Goal: Task Accomplishment & Management: Use online tool/utility

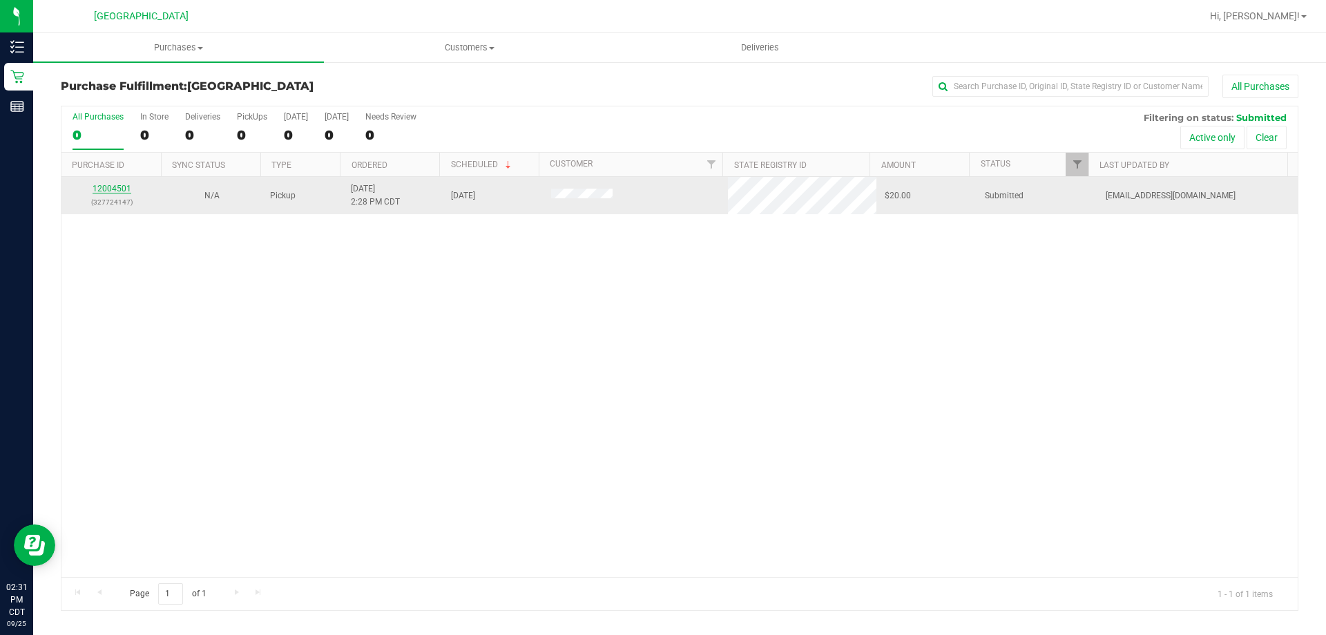
click at [114, 189] on link "12004501" at bounding box center [112, 189] width 39 height 10
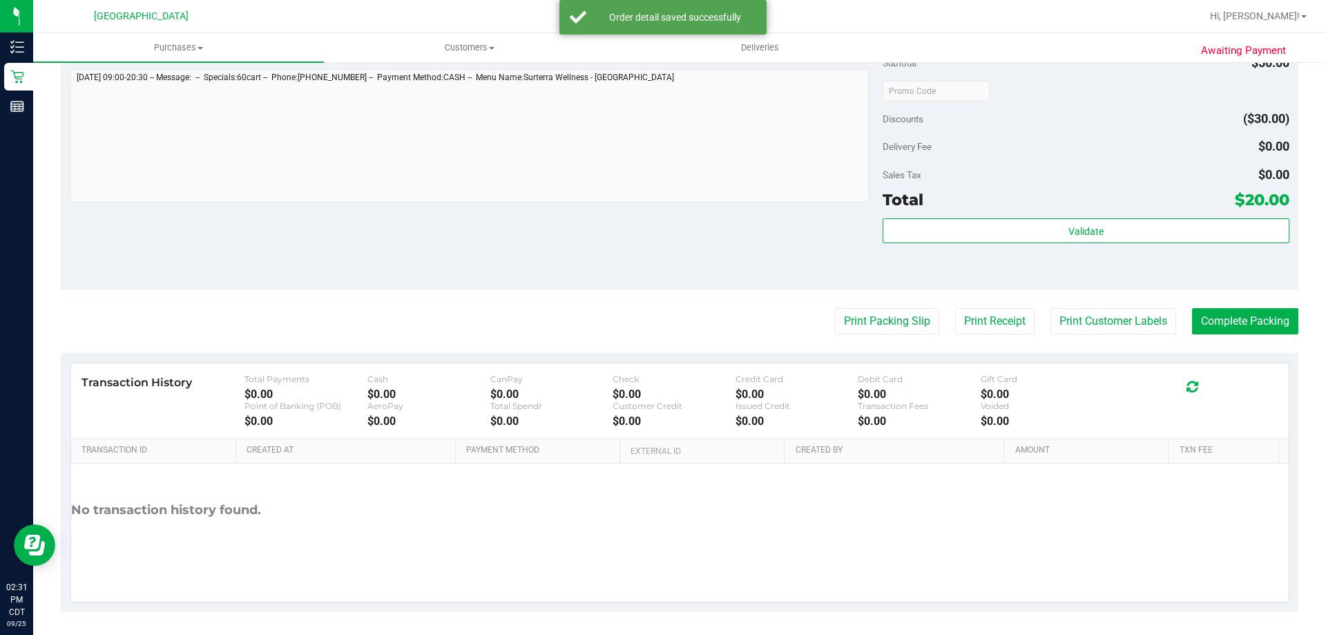
scroll to position [495, 0]
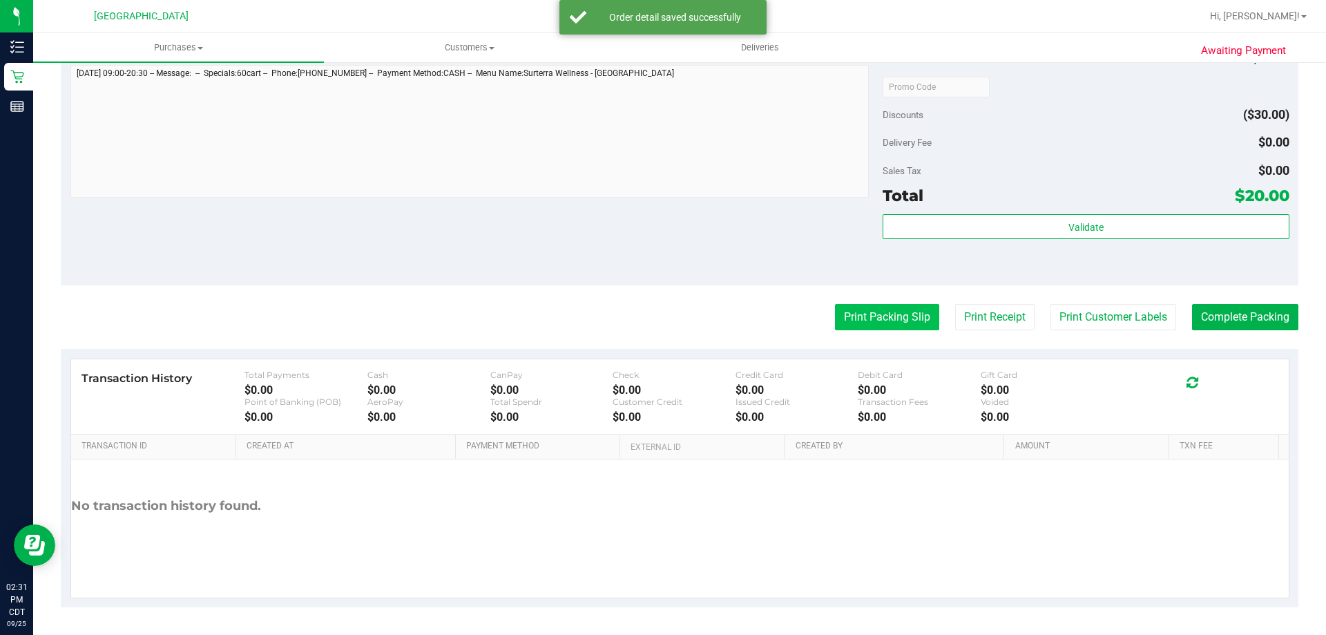
click at [848, 330] on button "Print Packing Slip" at bounding box center [887, 317] width 104 height 26
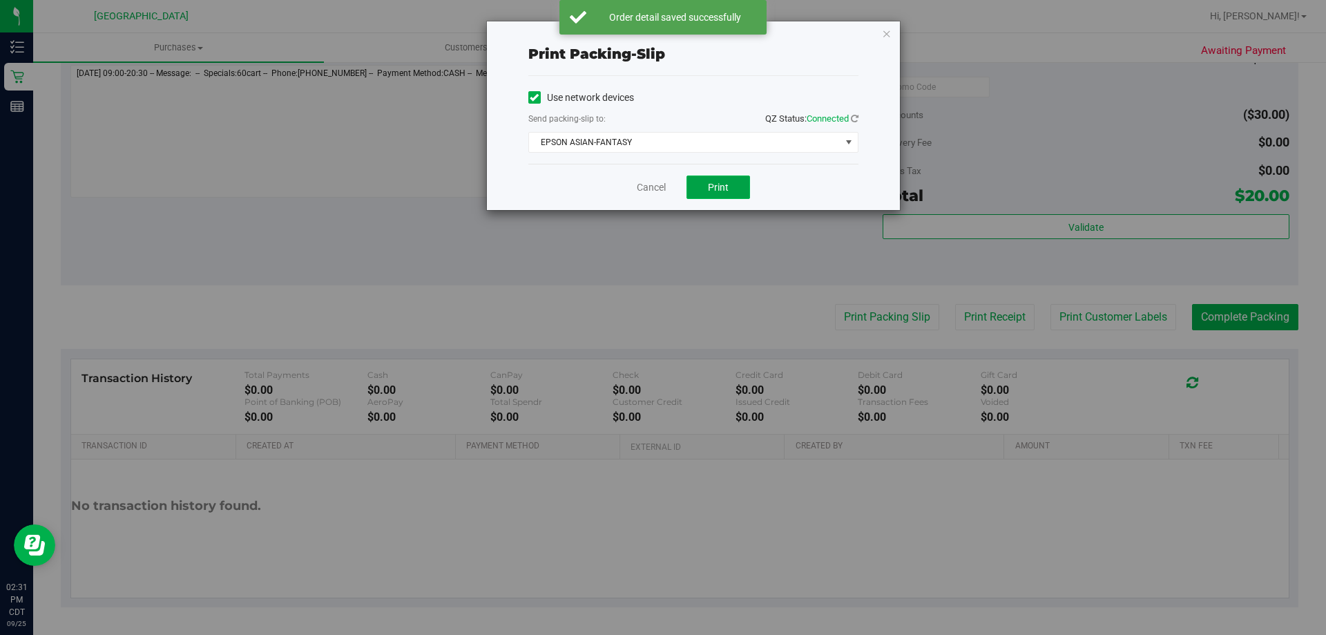
click at [703, 194] on button "Print" at bounding box center [719, 186] width 64 height 23
click at [881, 28] on div "Print packing-slip Use network devices Send packing-slip to: QZ Status: Connect…" at bounding box center [693, 115] width 413 height 189
click at [884, 35] on icon "button" at bounding box center [887, 33] width 10 height 17
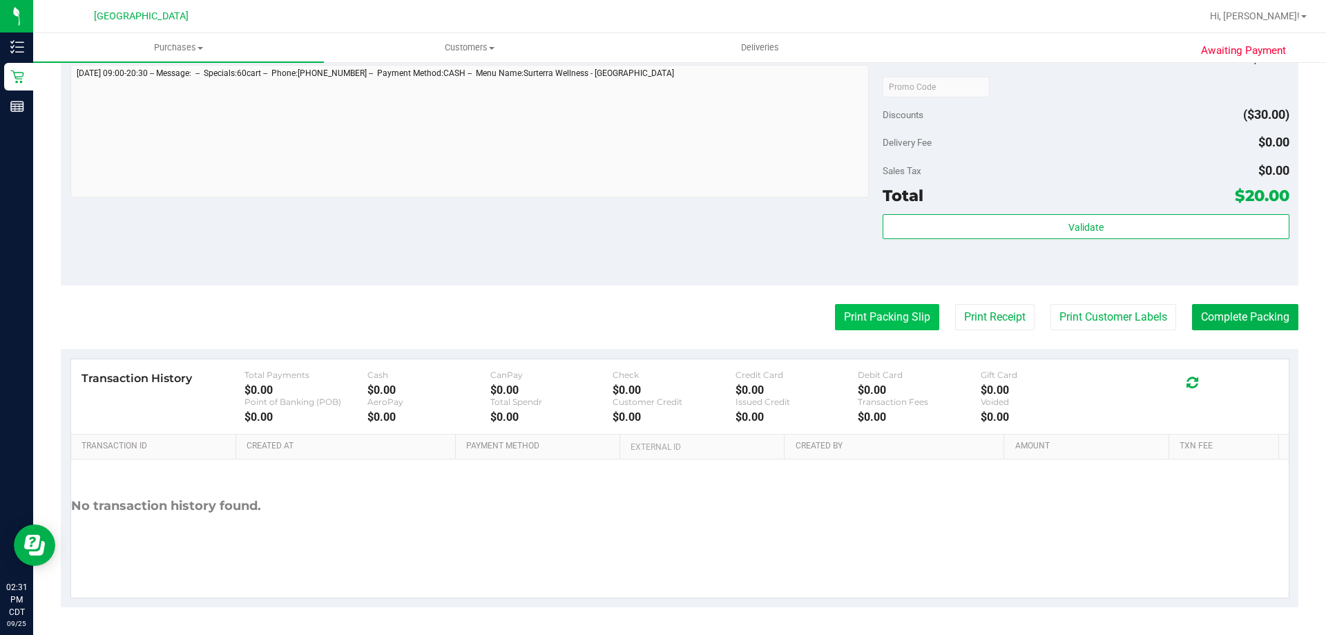
click at [881, 329] on button "Print Packing Slip" at bounding box center [887, 317] width 104 height 26
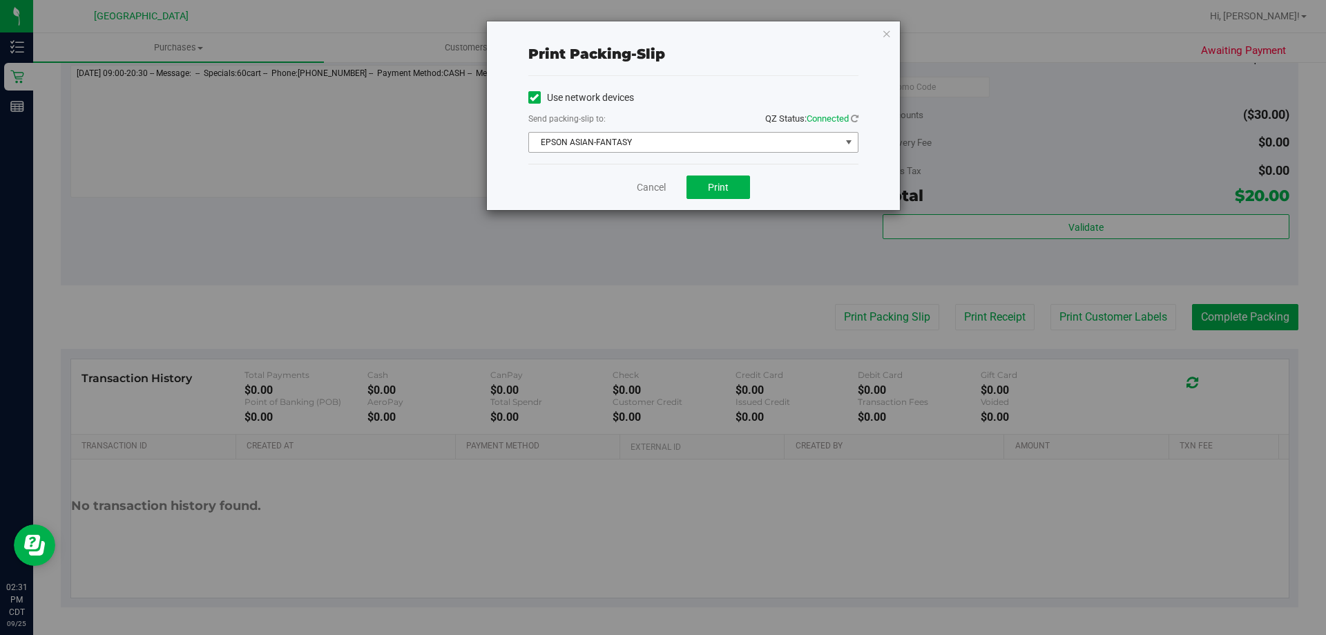
click at [685, 139] on span "EPSON ASIAN-FANTASY" at bounding box center [685, 142] width 312 height 19
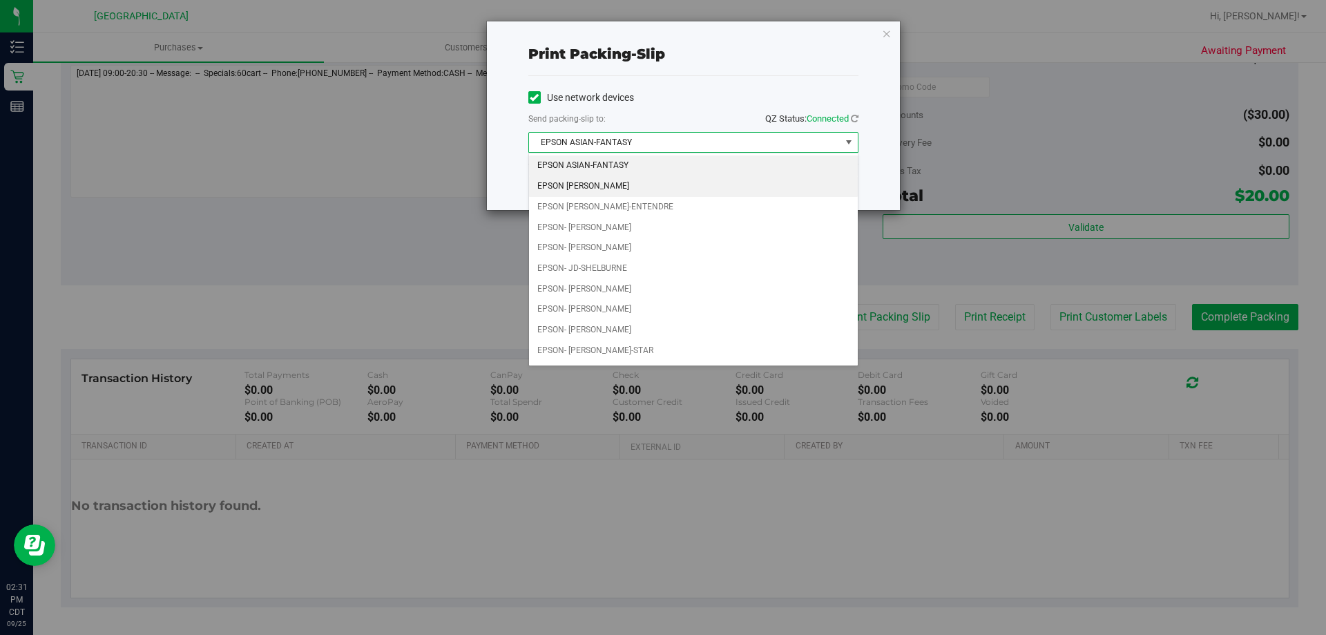
click at [669, 187] on li "EPSON JAY MCCARROLL" at bounding box center [693, 186] width 329 height 21
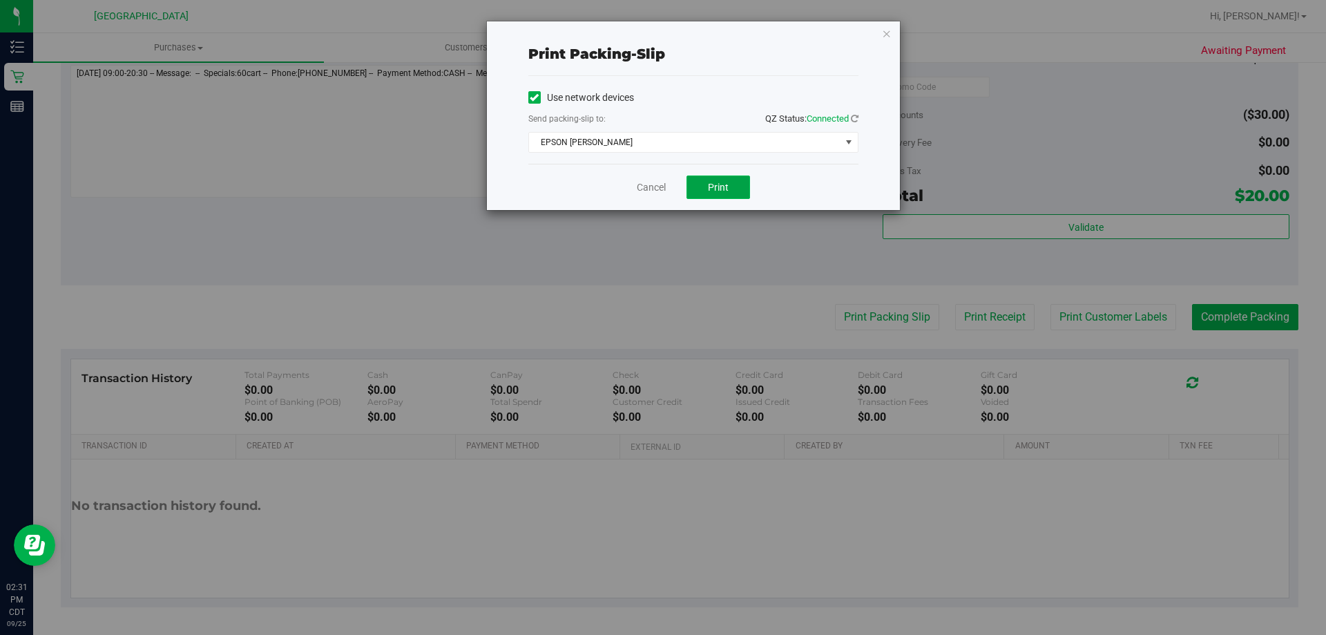
click at [710, 184] on span "Print" at bounding box center [718, 187] width 21 height 11
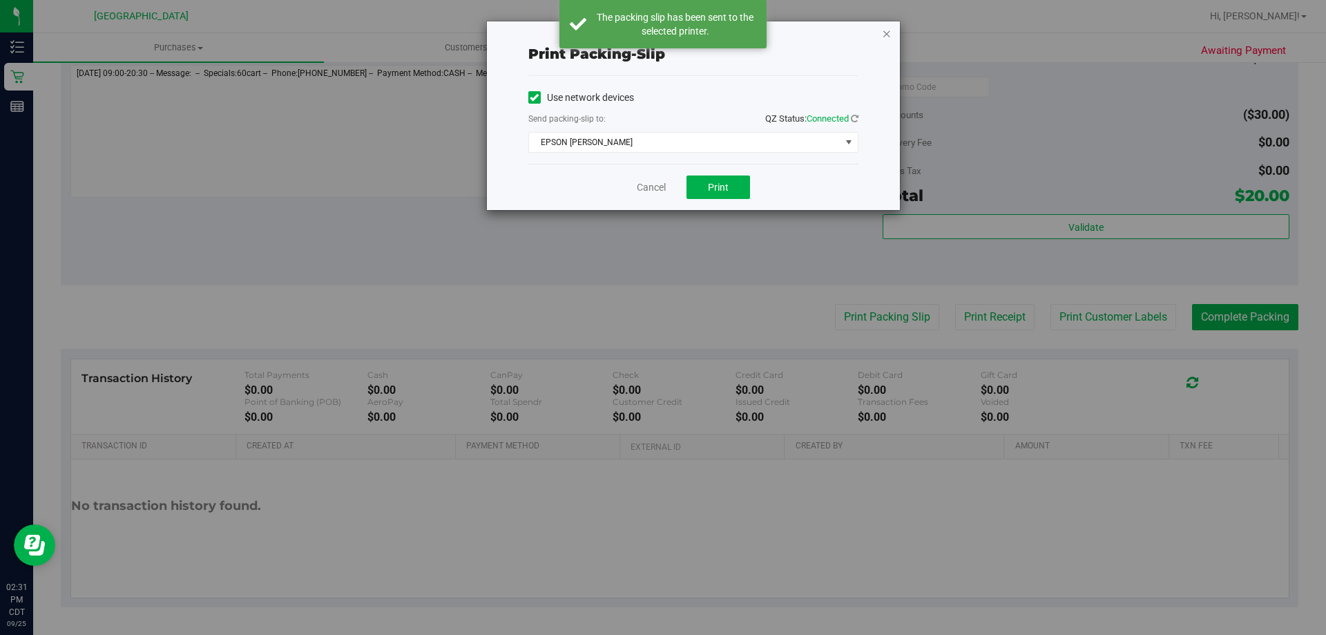
click at [887, 30] on icon "button" at bounding box center [887, 33] width 10 height 17
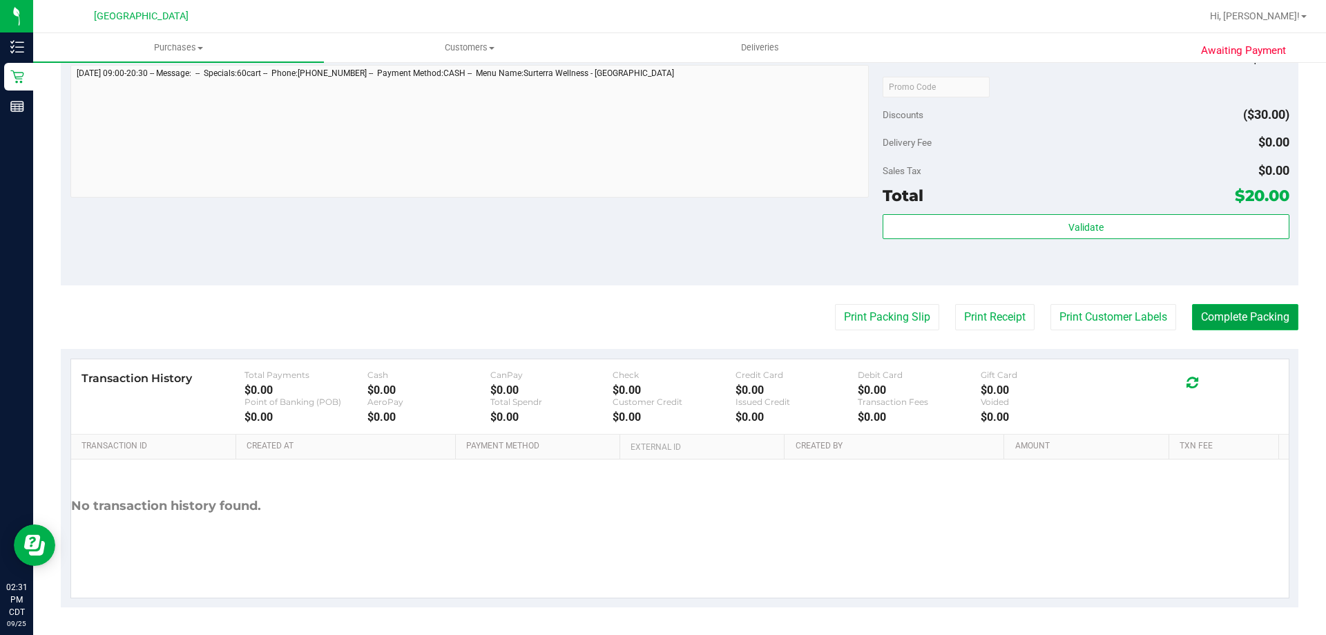
click at [1217, 309] on button "Complete Packing" at bounding box center [1245, 317] width 106 height 26
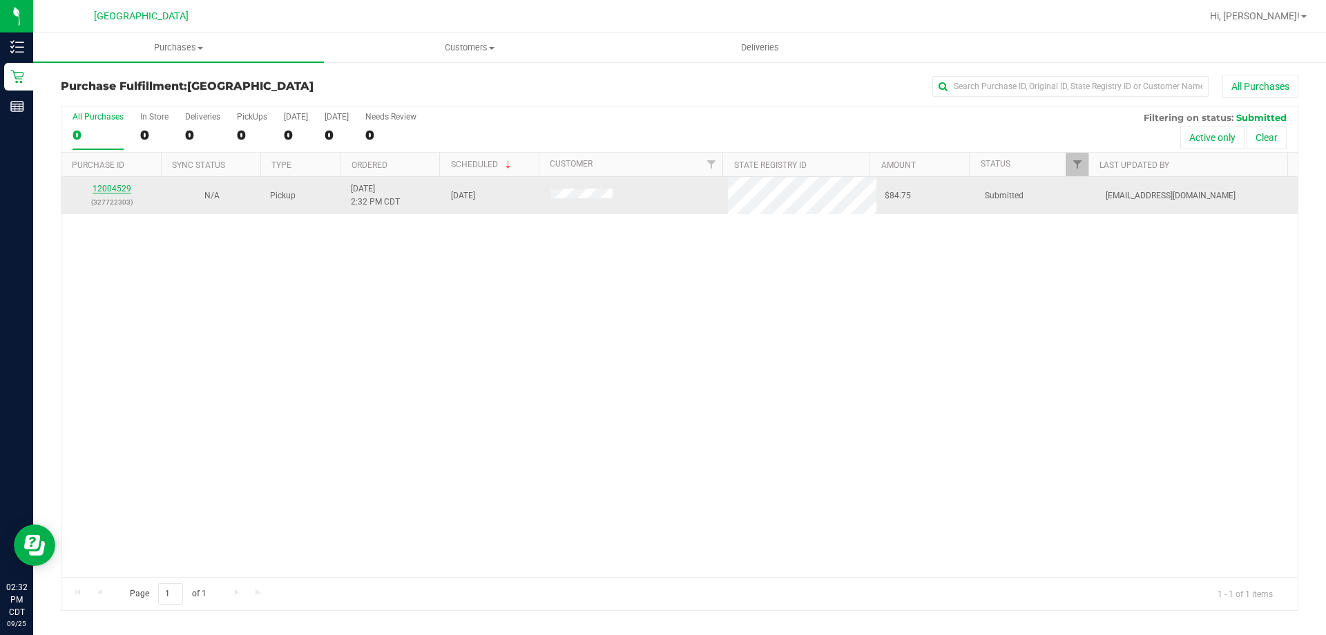
click at [111, 187] on link "12004529" at bounding box center [112, 189] width 39 height 10
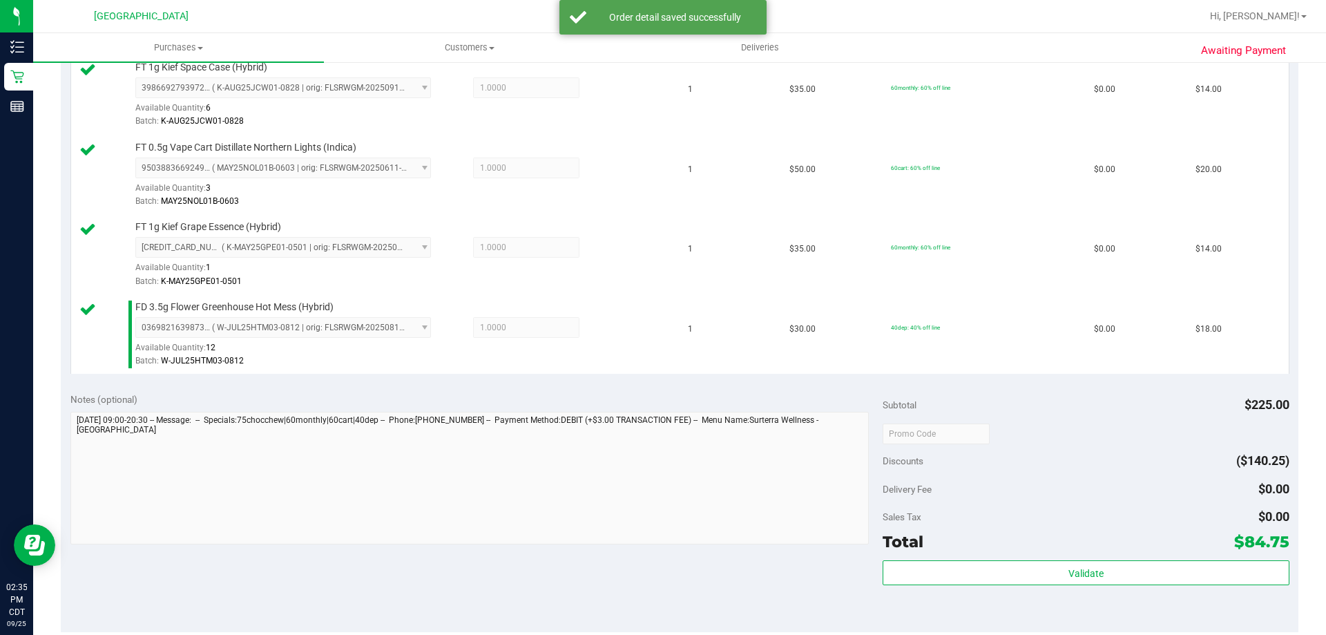
scroll to position [484, 0]
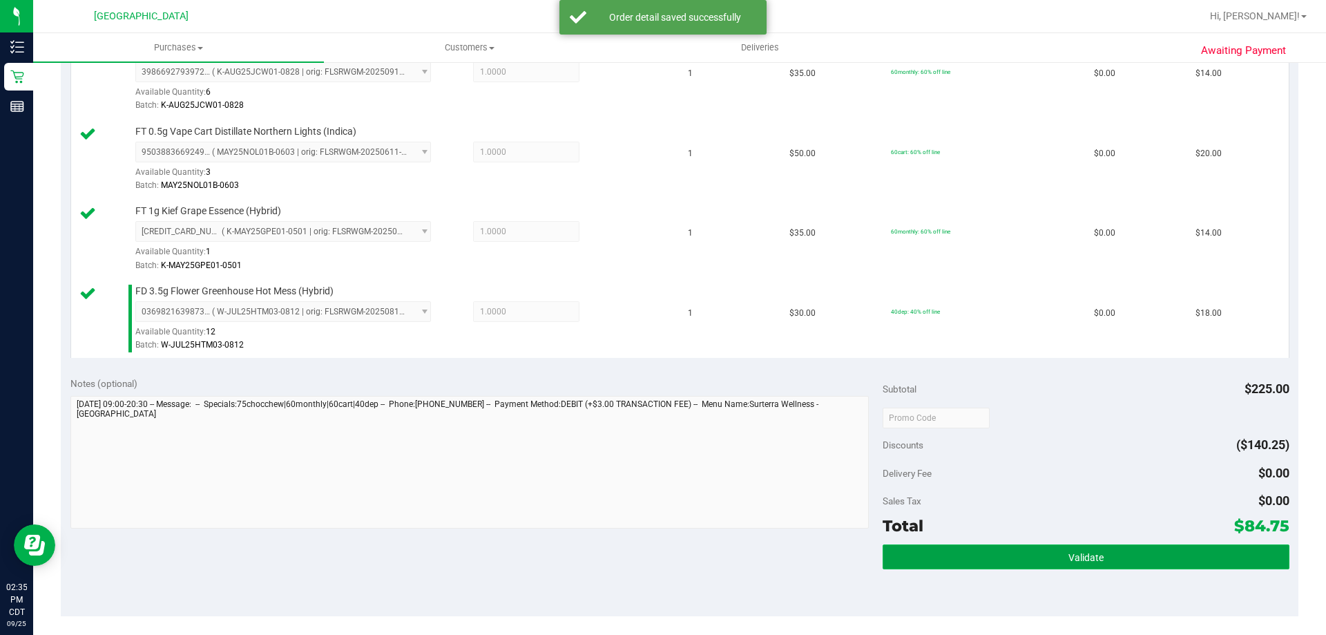
click at [978, 561] on button "Validate" at bounding box center [1086, 556] width 406 height 25
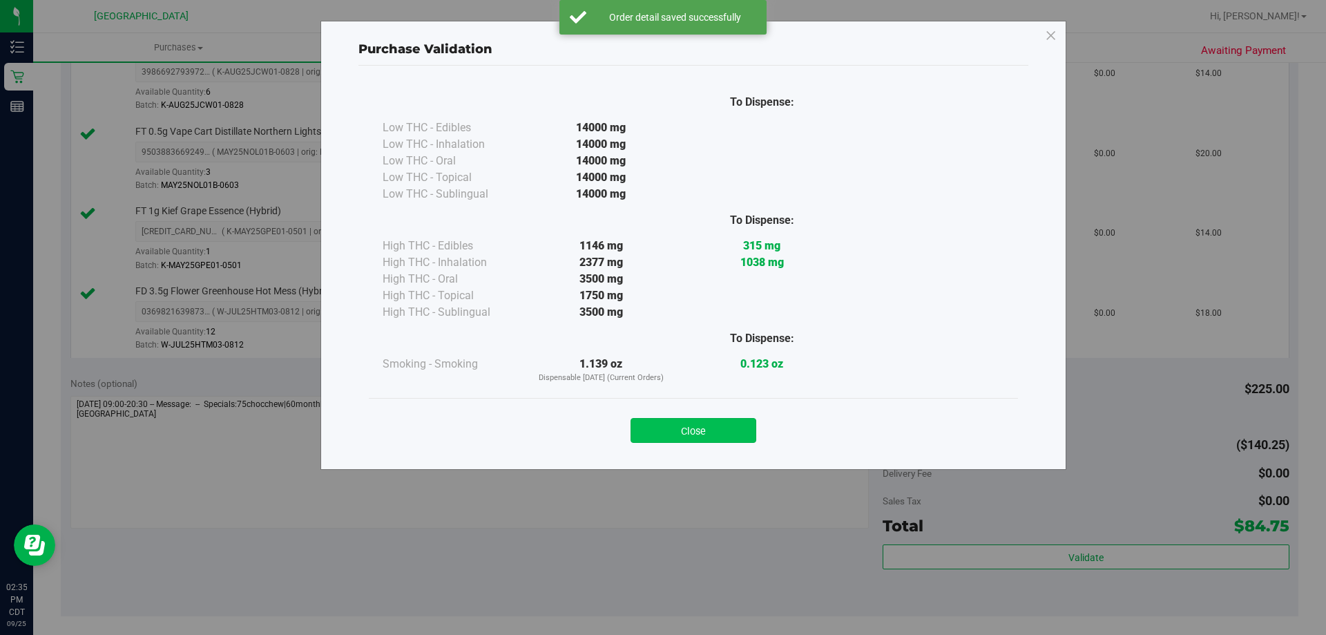
click at [691, 430] on button "Close" at bounding box center [694, 430] width 126 height 25
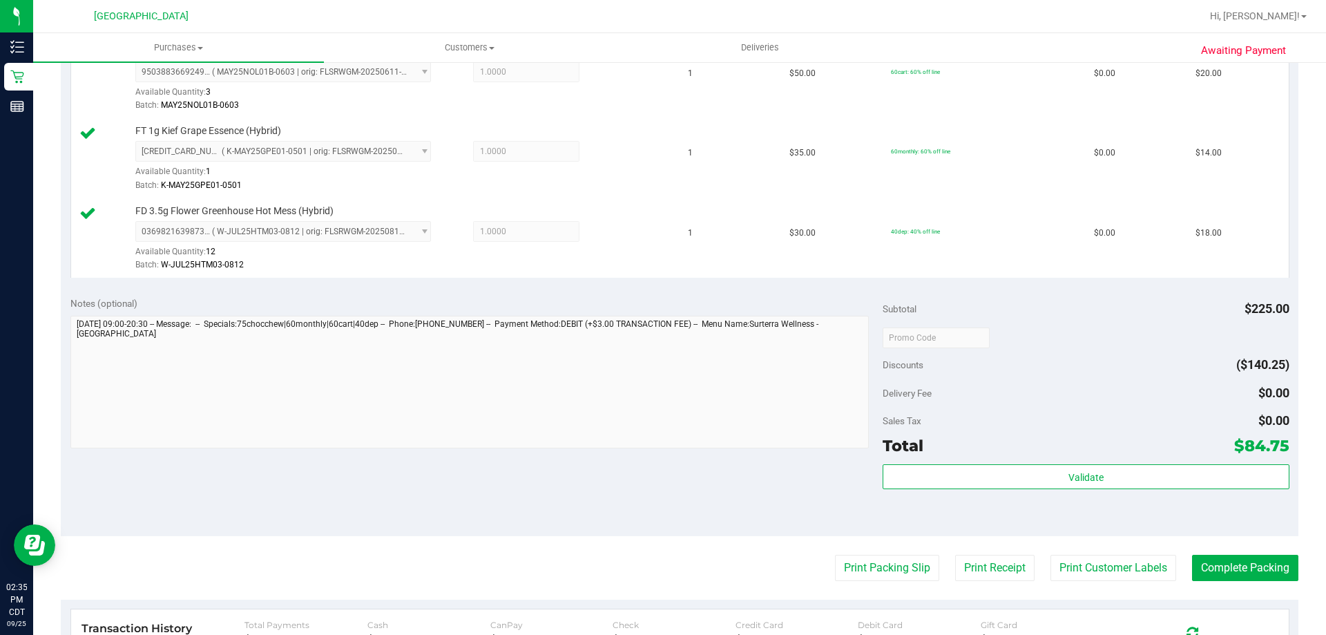
scroll to position [814, 0]
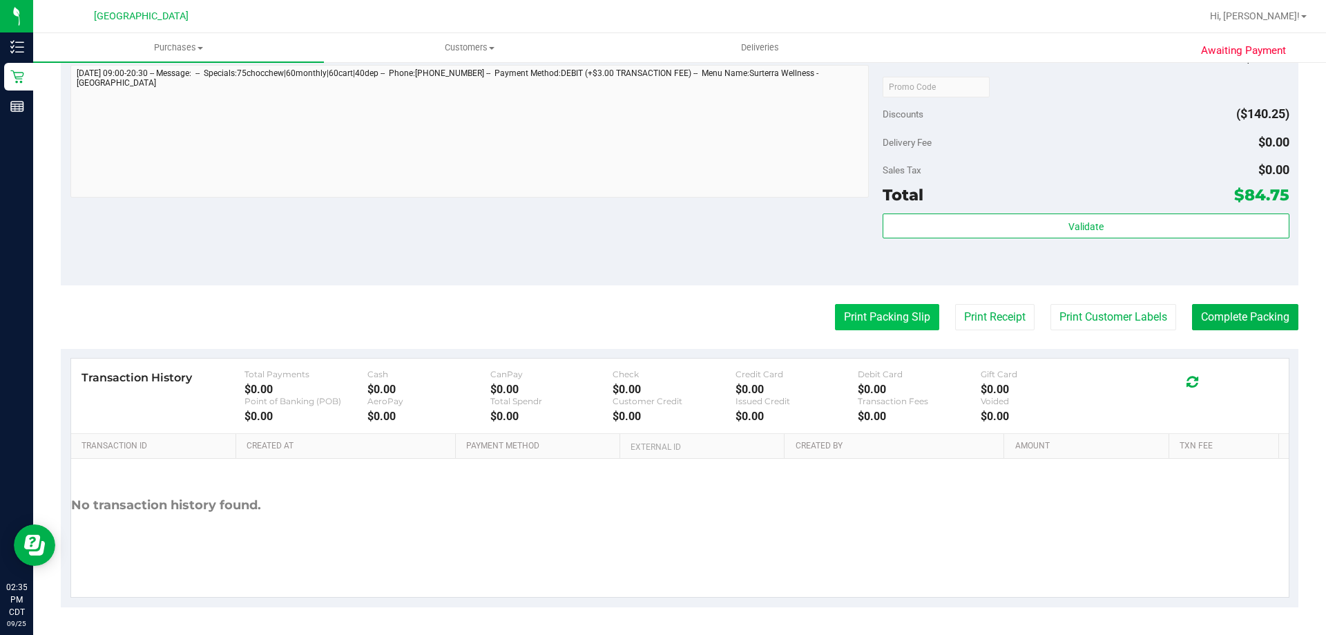
click at [884, 317] on button "Print Packing Slip" at bounding box center [887, 317] width 104 height 26
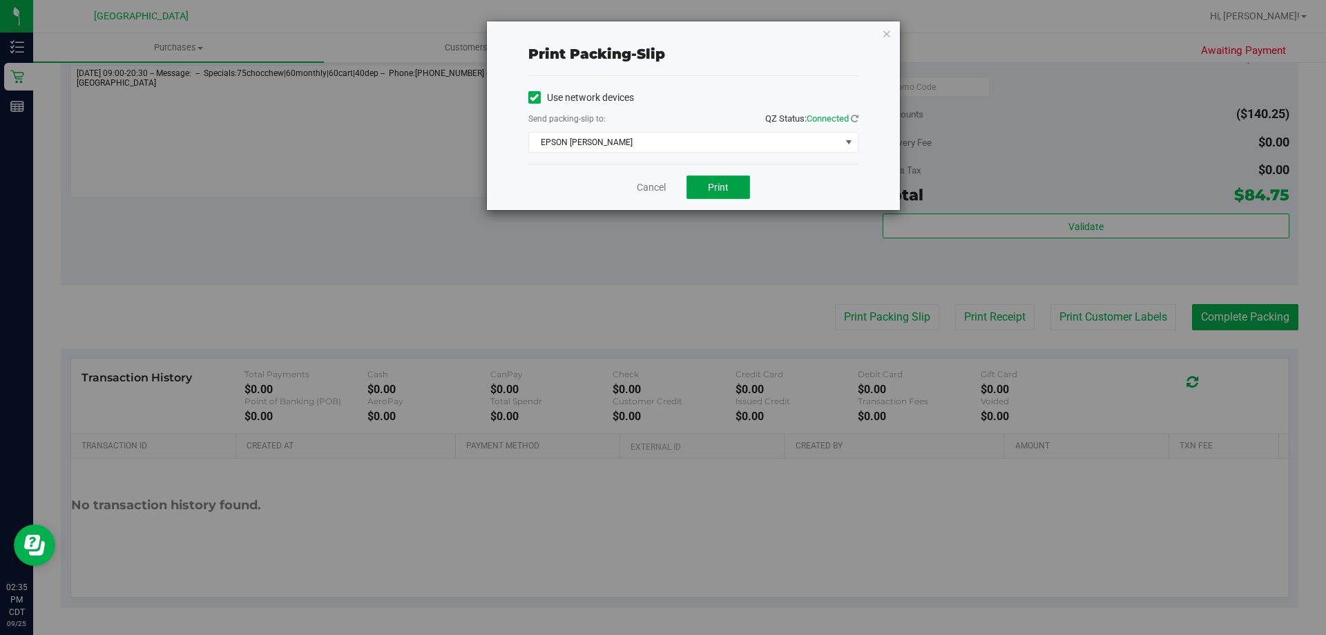
click at [739, 186] on button "Print" at bounding box center [719, 186] width 64 height 23
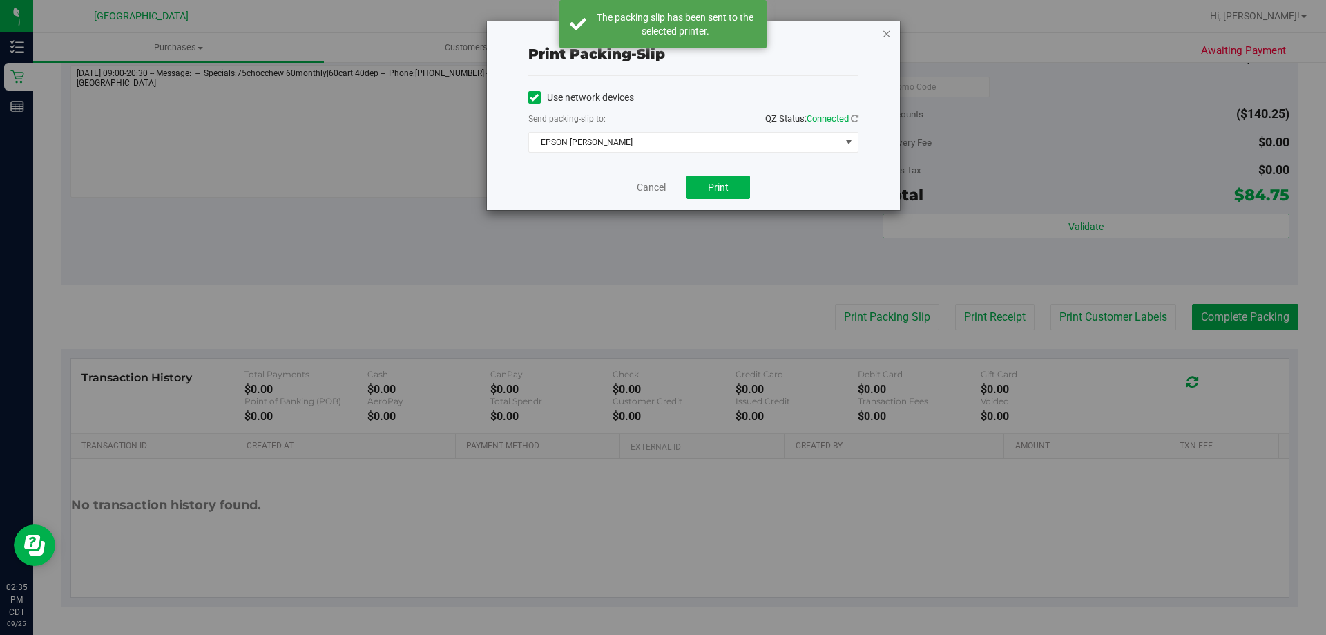
click at [885, 37] on icon "button" at bounding box center [887, 33] width 10 height 17
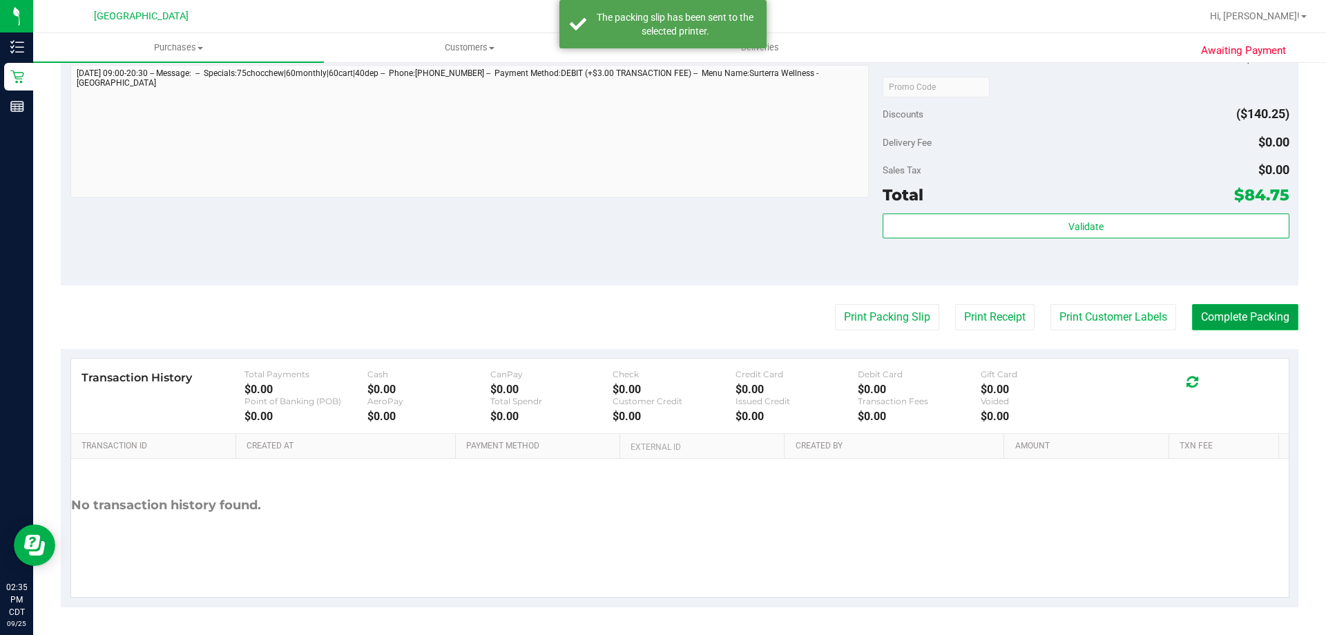
click at [1221, 323] on button "Complete Packing" at bounding box center [1245, 317] width 106 height 26
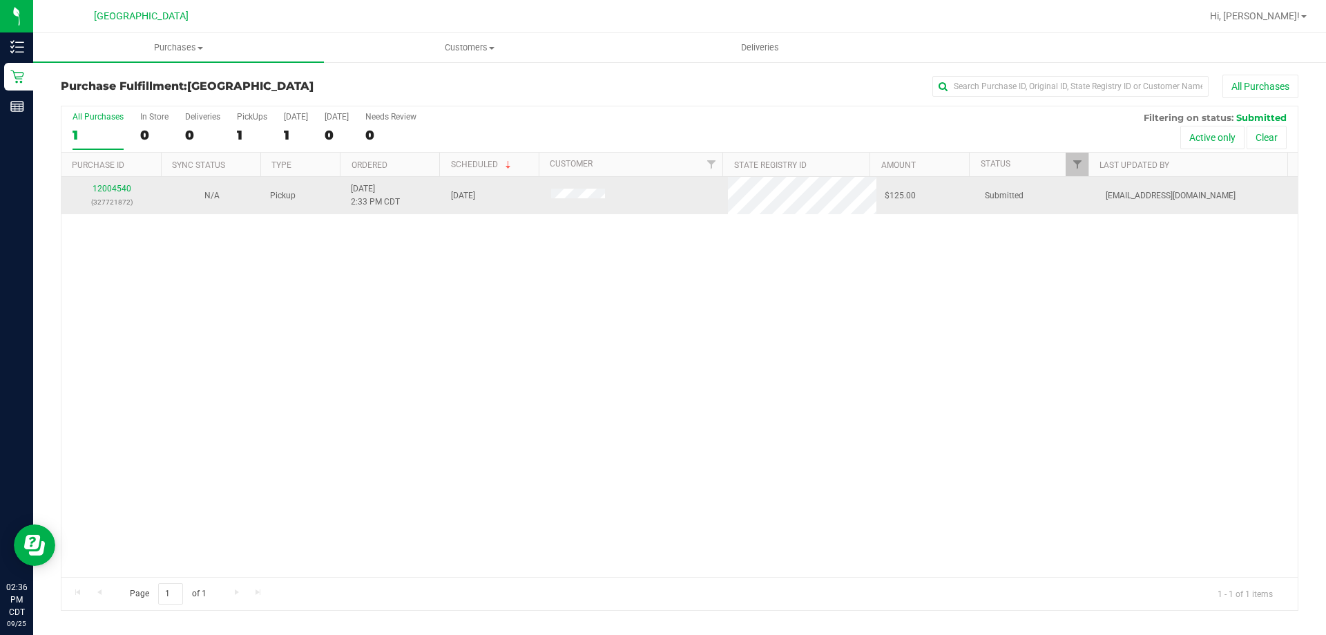
click at [111, 182] on div "12004540 (327721872)" at bounding box center [112, 195] width 84 height 26
click at [112, 185] on link "12004540" at bounding box center [112, 189] width 39 height 10
click at [108, 191] on link "12004661" at bounding box center [112, 189] width 39 height 10
click at [122, 185] on link "12004795" at bounding box center [112, 189] width 39 height 10
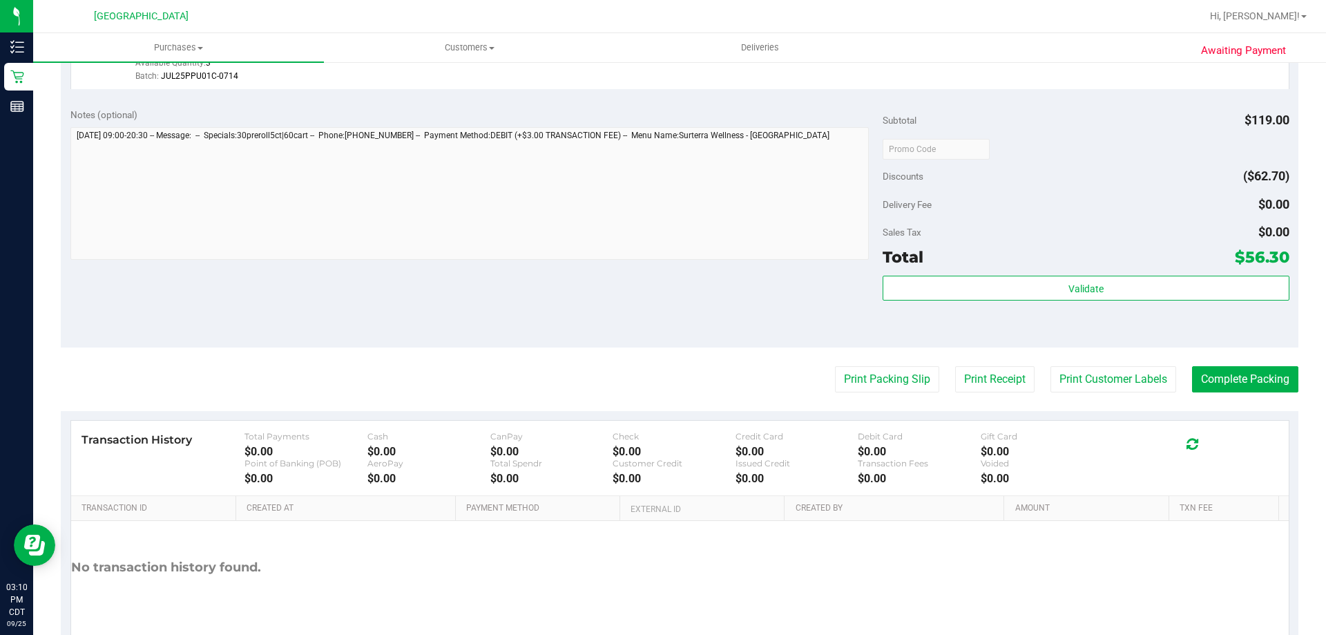
scroll to position [484, 0]
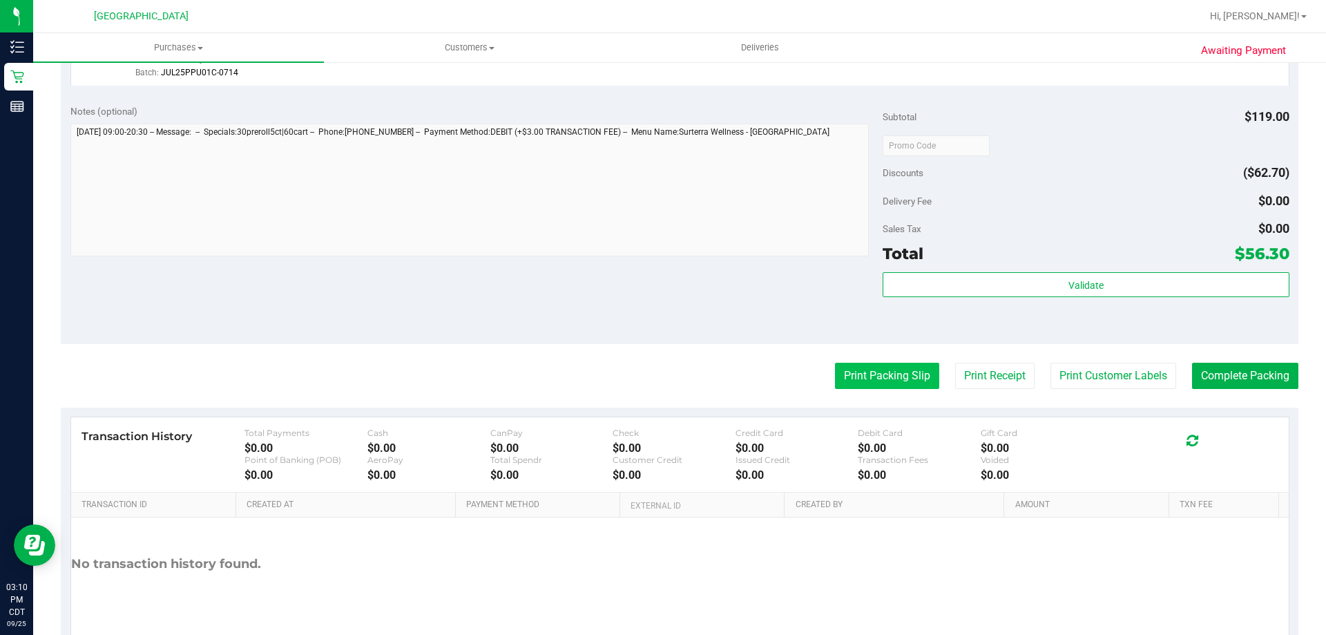
click at [916, 379] on button "Print Packing Slip" at bounding box center [887, 376] width 104 height 26
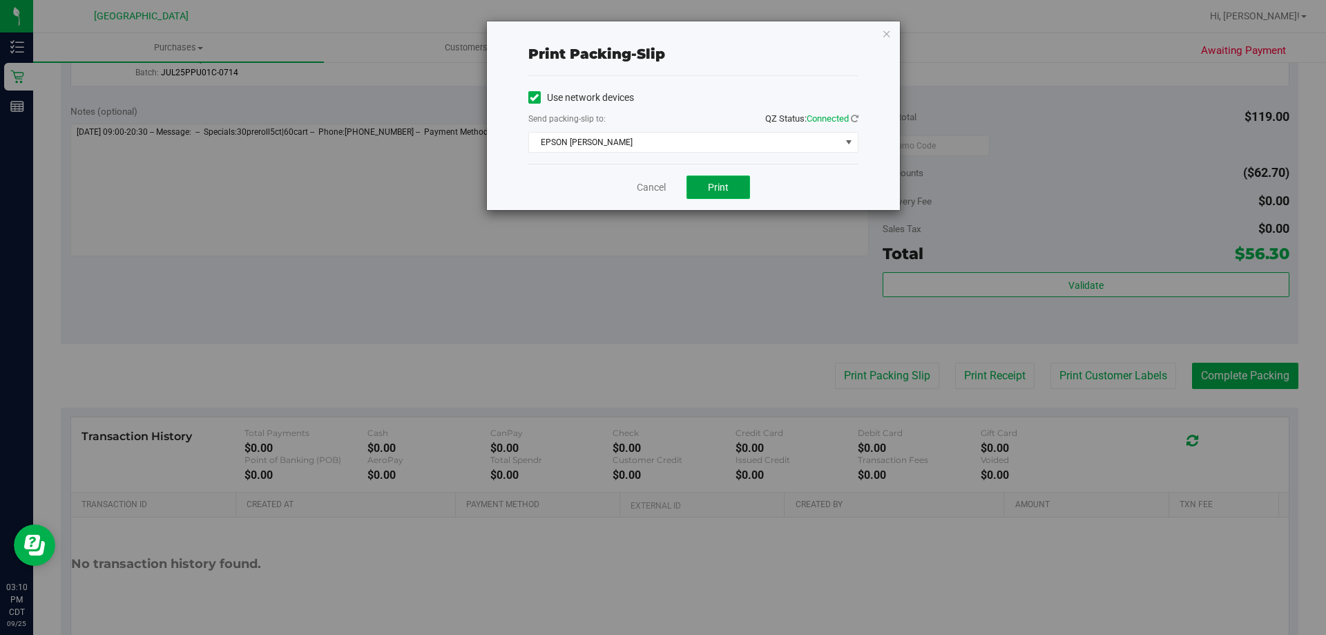
click at [723, 189] on span "Print" at bounding box center [718, 187] width 21 height 11
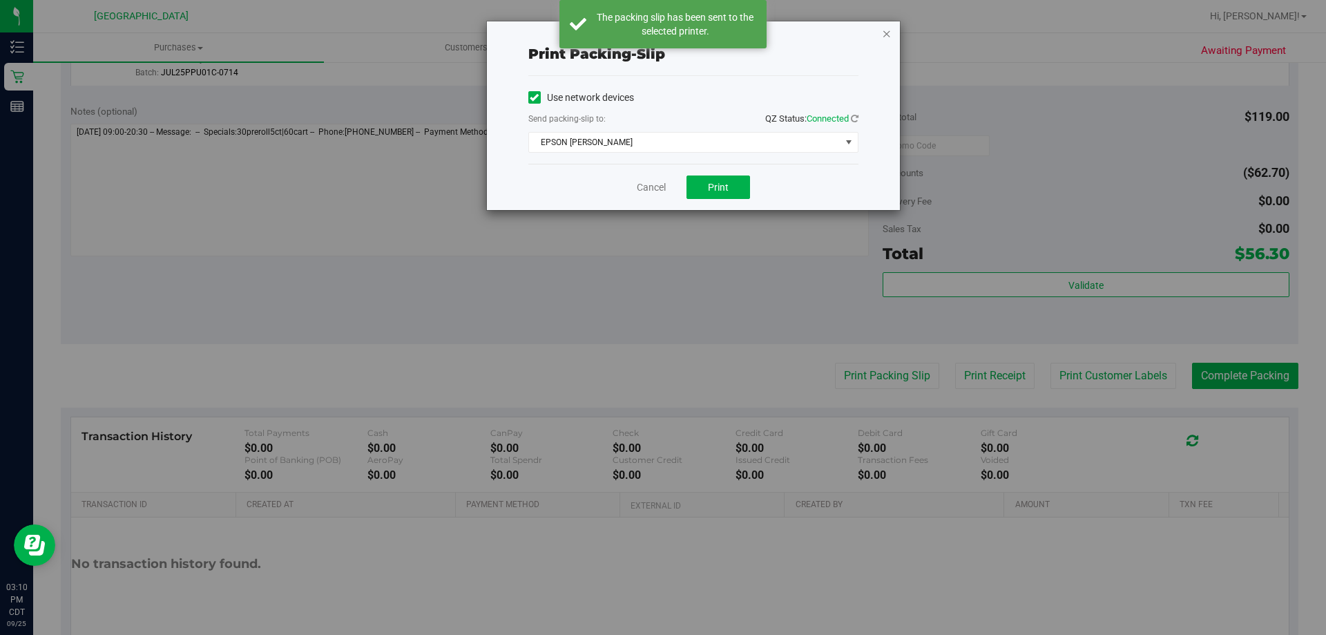
click at [886, 33] on icon "button" at bounding box center [887, 33] width 10 height 17
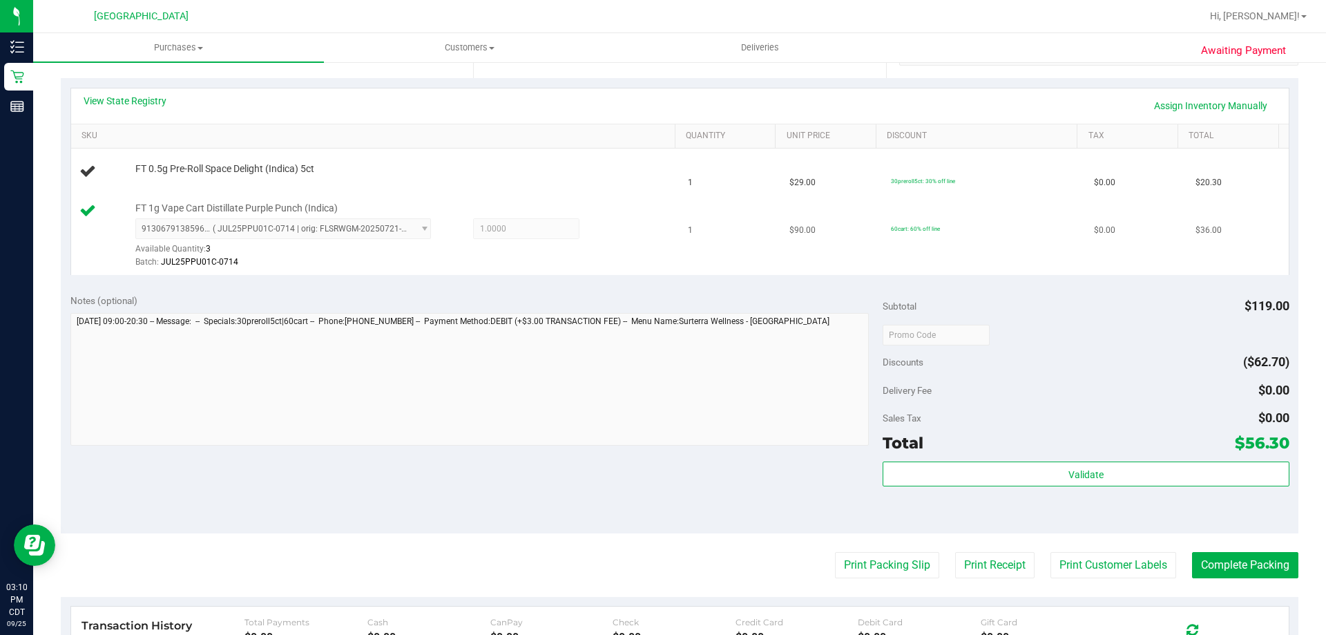
scroll to position [276, 0]
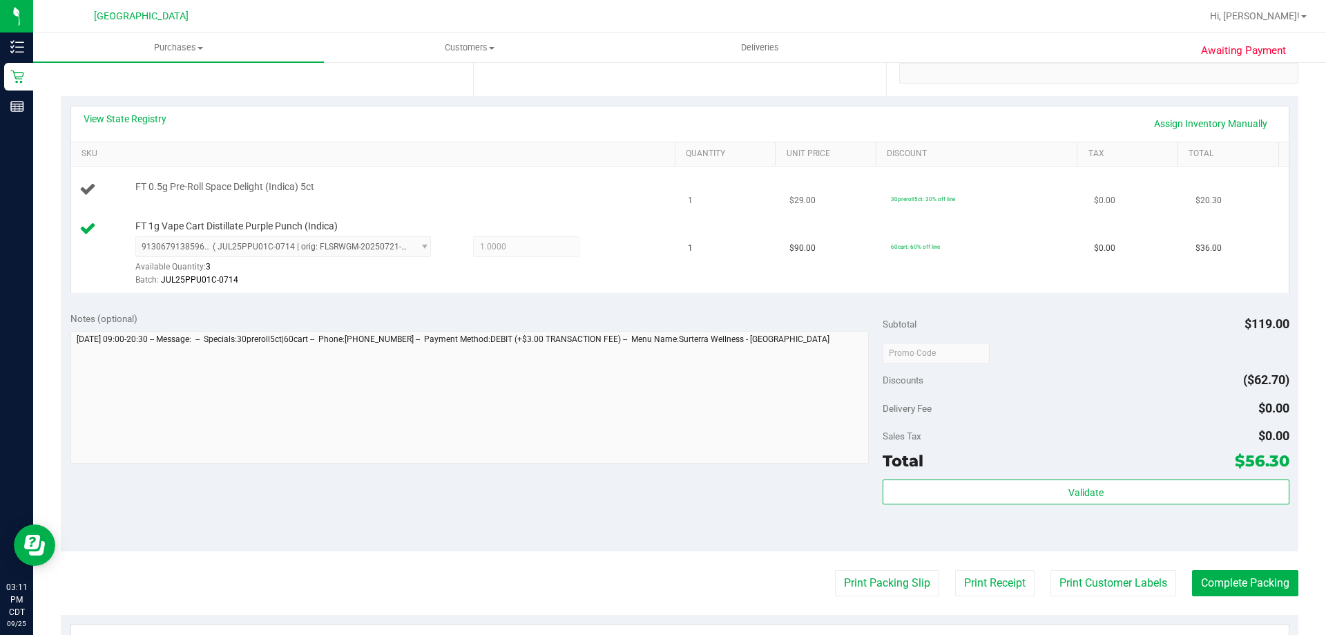
click at [835, 570] on button "Print Packing Slip" at bounding box center [887, 583] width 104 height 26
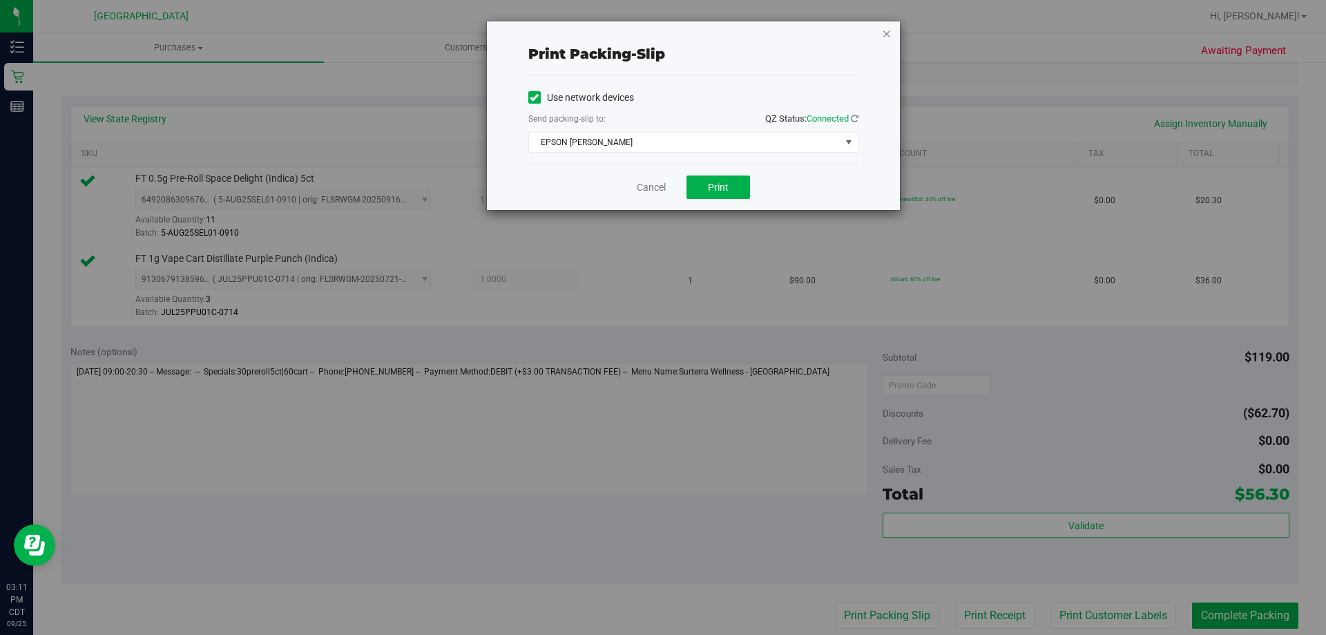
click at [886, 36] on icon "button" at bounding box center [887, 33] width 10 height 17
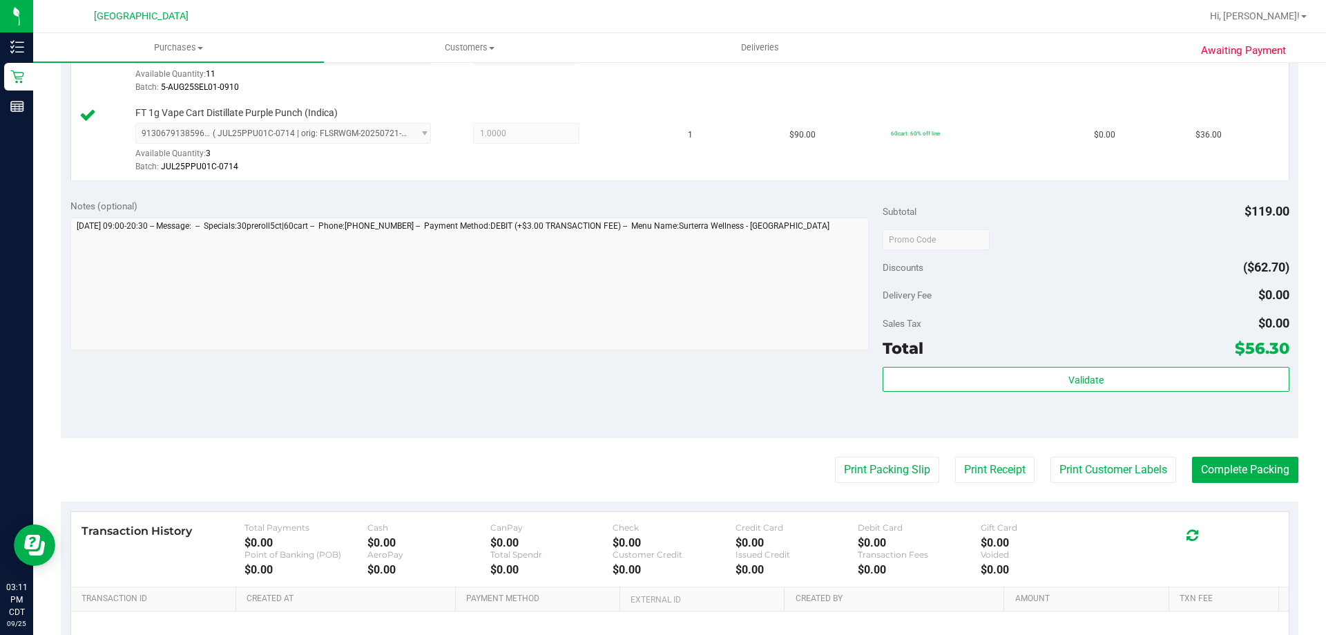
scroll to position [484, 0]
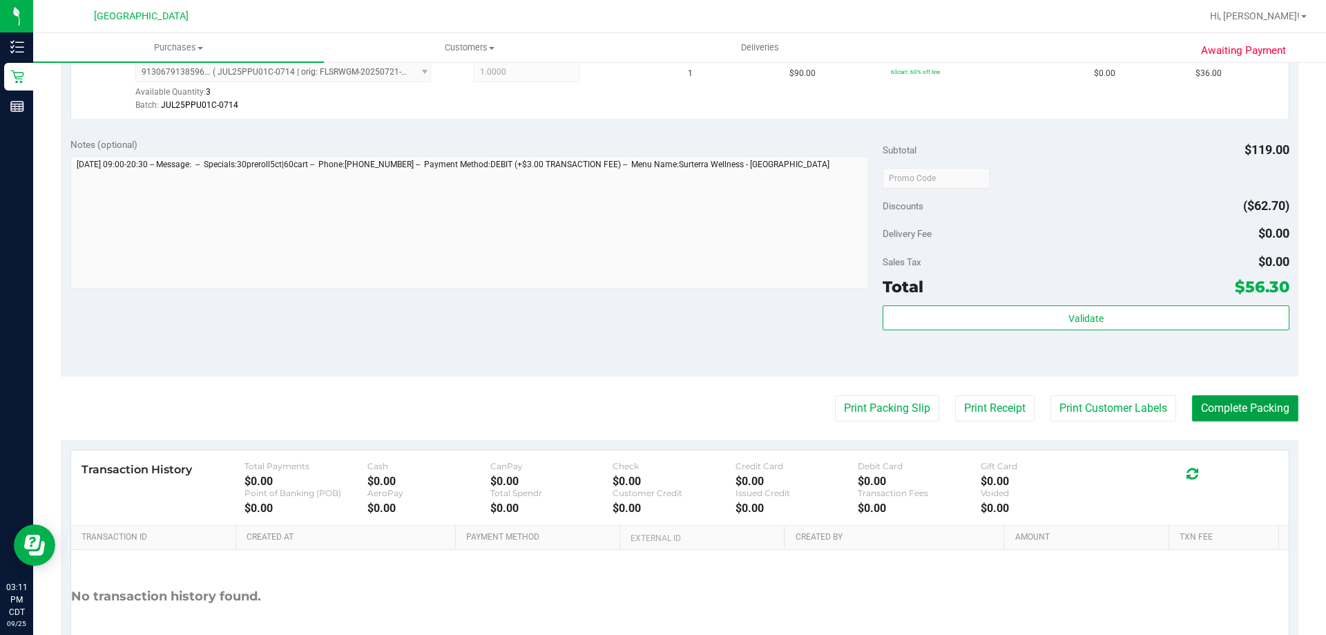
click at [1228, 411] on button "Complete Packing" at bounding box center [1245, 408] width 106 height 26
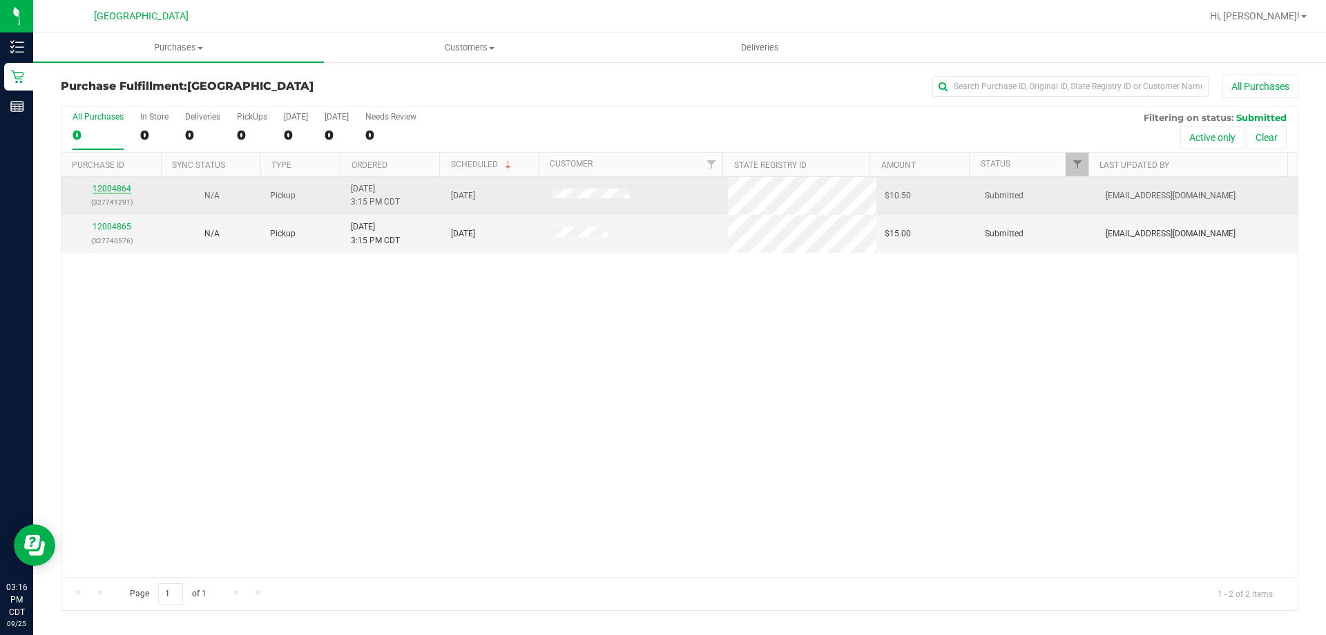
click at [107, 191] on link "12004864" at bounding box center [112, 189] width 39 height 10
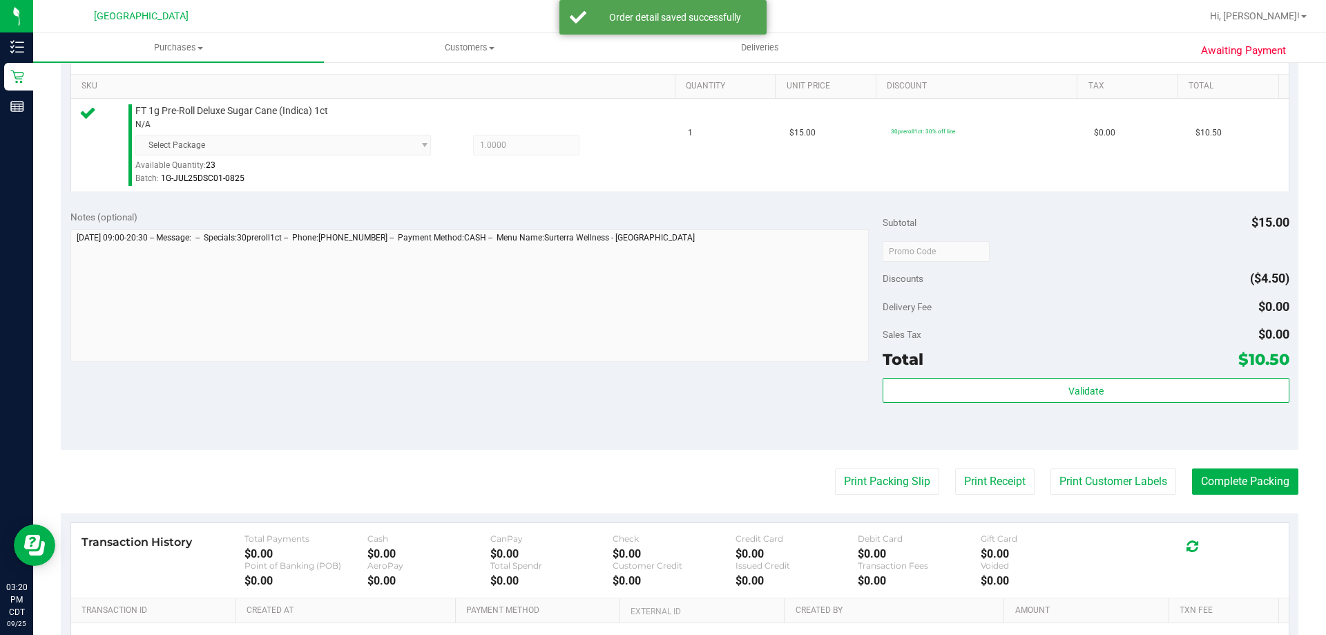
scroll to position [414, 0]
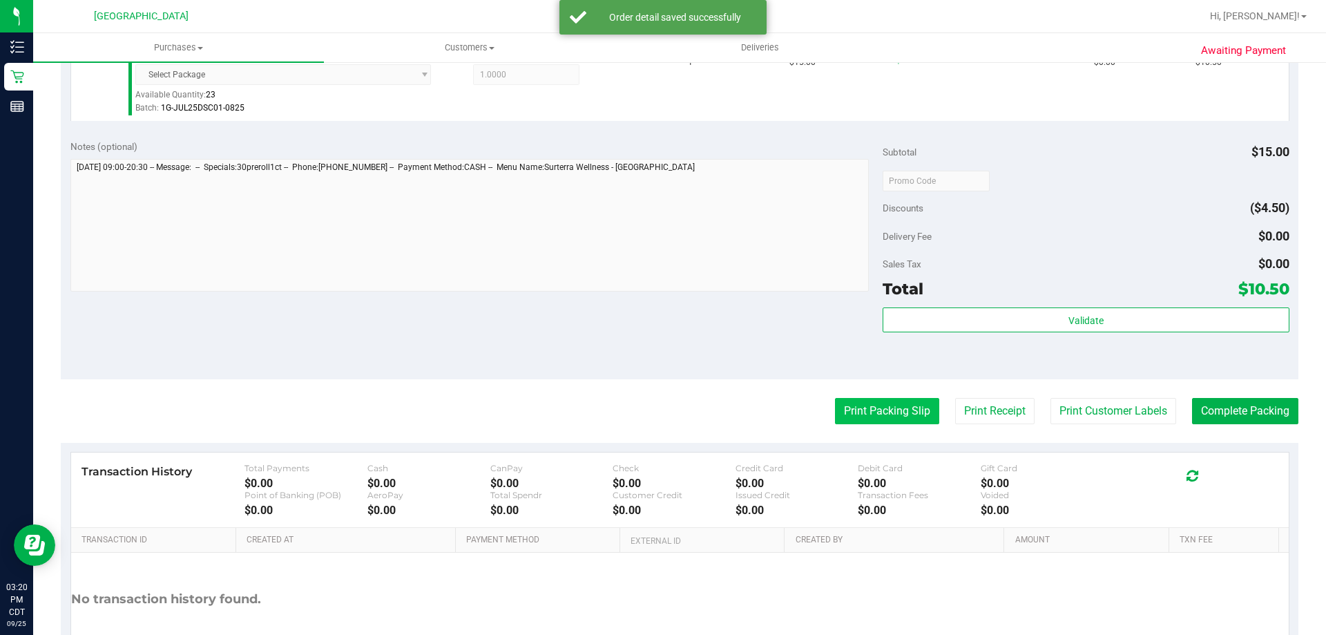
click at [906, 411] on button "Print Packing Slip" at bounding box center [887, 411] width 104 height 26
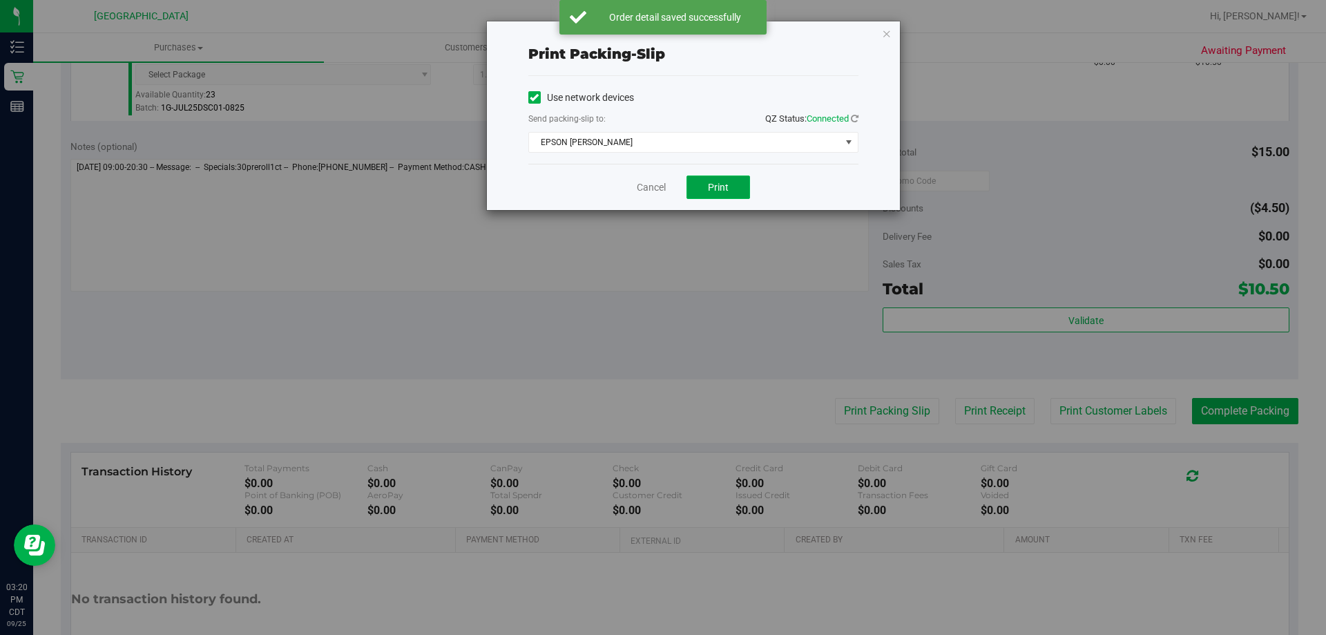
click at [727, 196] on button "Print" at bounding box center [719, 186] width 64 height 23
drag, startPoint x: 886, startPoint y: 34, endPoint x: 956, endPoint y: 79, distance: 83.6
click at [886, 34] on icon "button" at bounding box center [887, 33] width 10 height 17
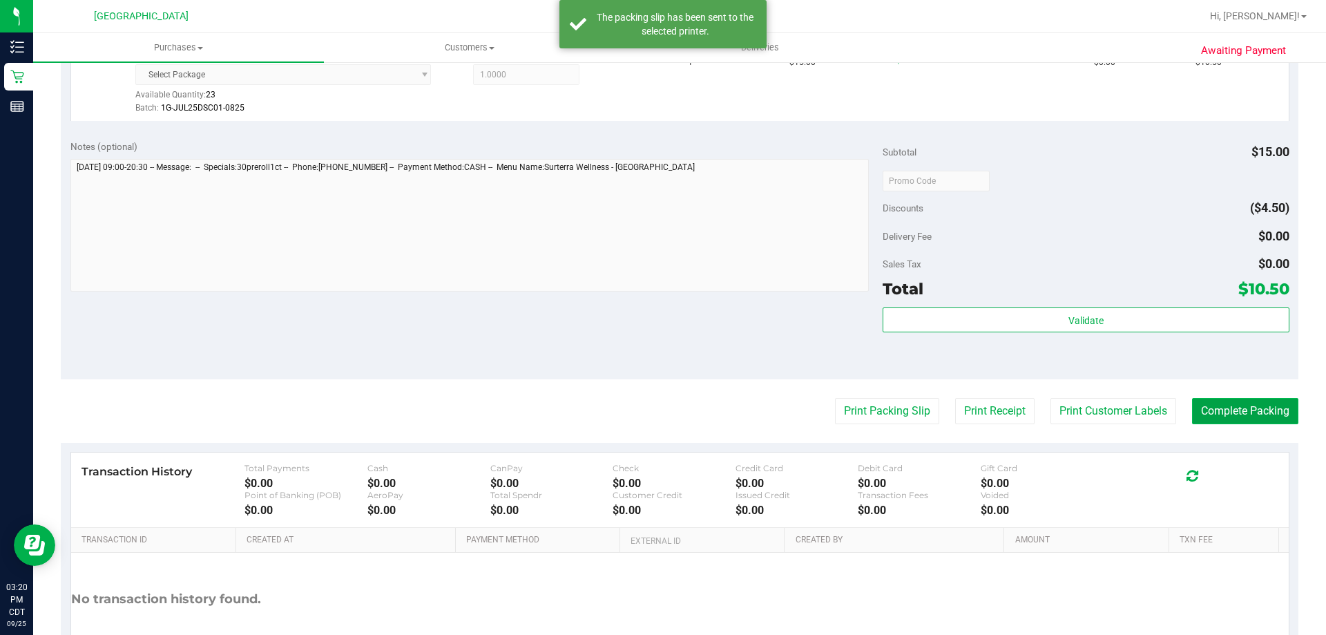
click at [1236, 418] on button "Complete Packing" at bounding box center [1245, 411] width 106 height 26
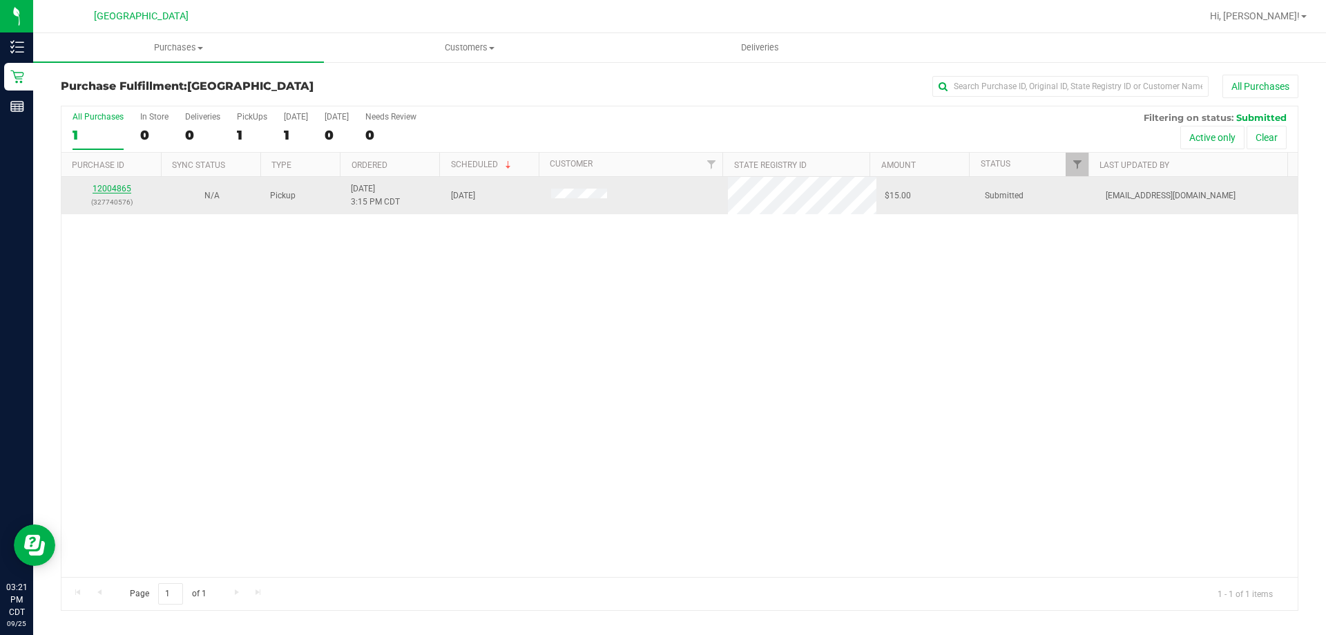
click at [123, 185] on link "12004865" at bounding box center [112, 189] width 39 height 10
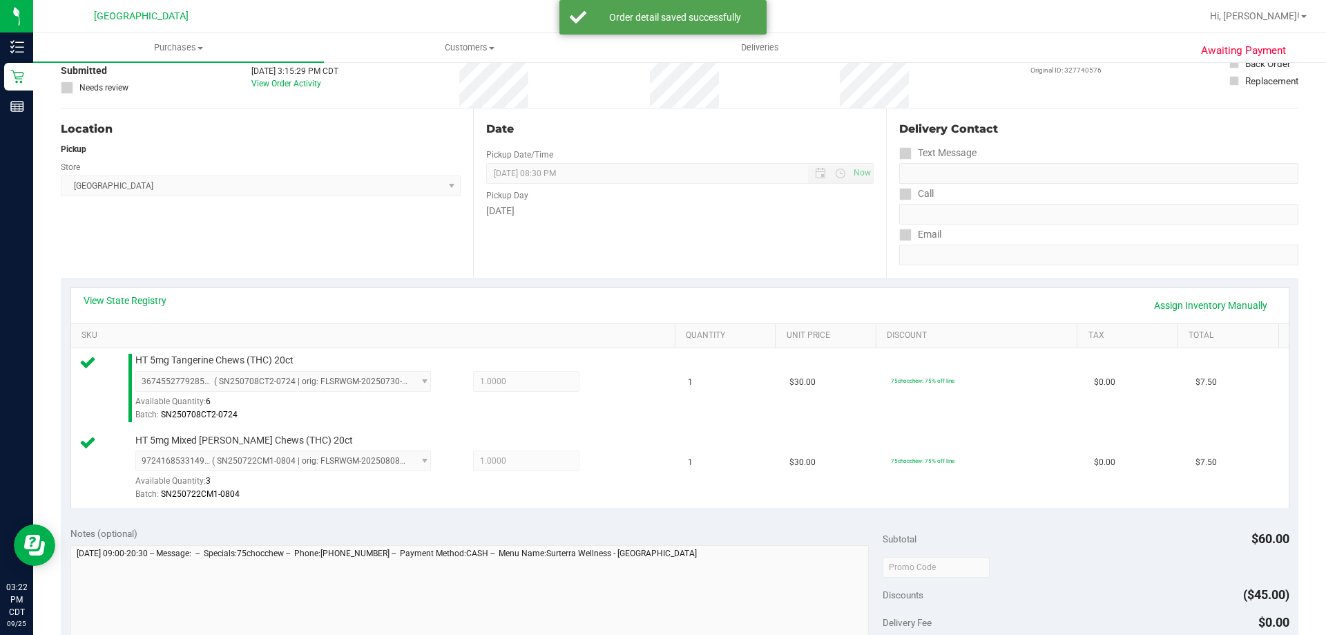
scroll to position [276, 0]
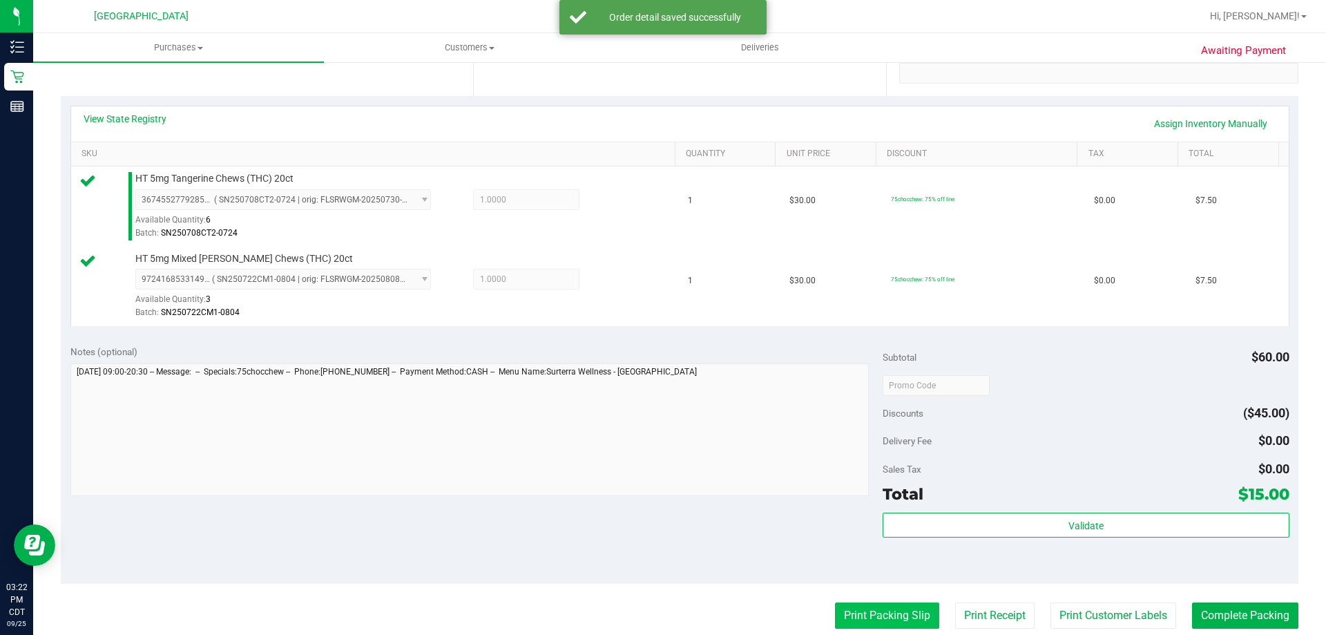
click at [862, 618] on button "Print Packing Slip" at bounding box center [887, 615] width 104 height 26
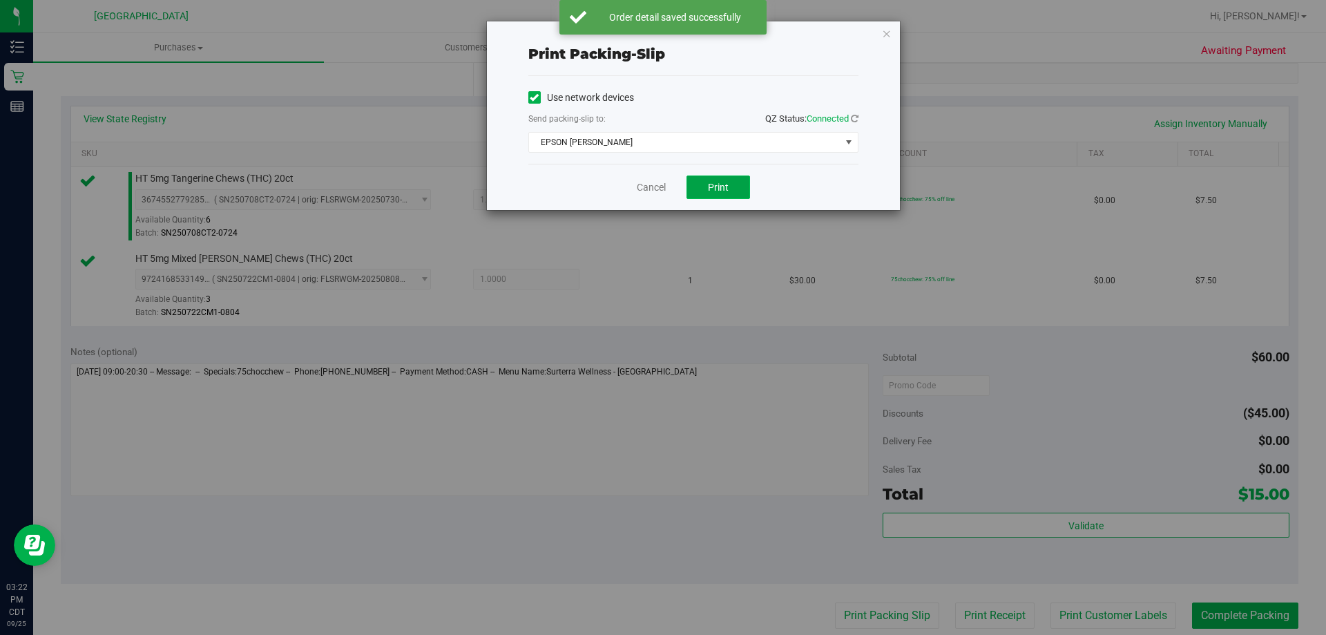
click at [722, 191] on span "Print" at bounding box center [718, 187] width 21 height 11
click at [884, 37] on icon "button" at bounding box center [887, 33] width 10 height 17
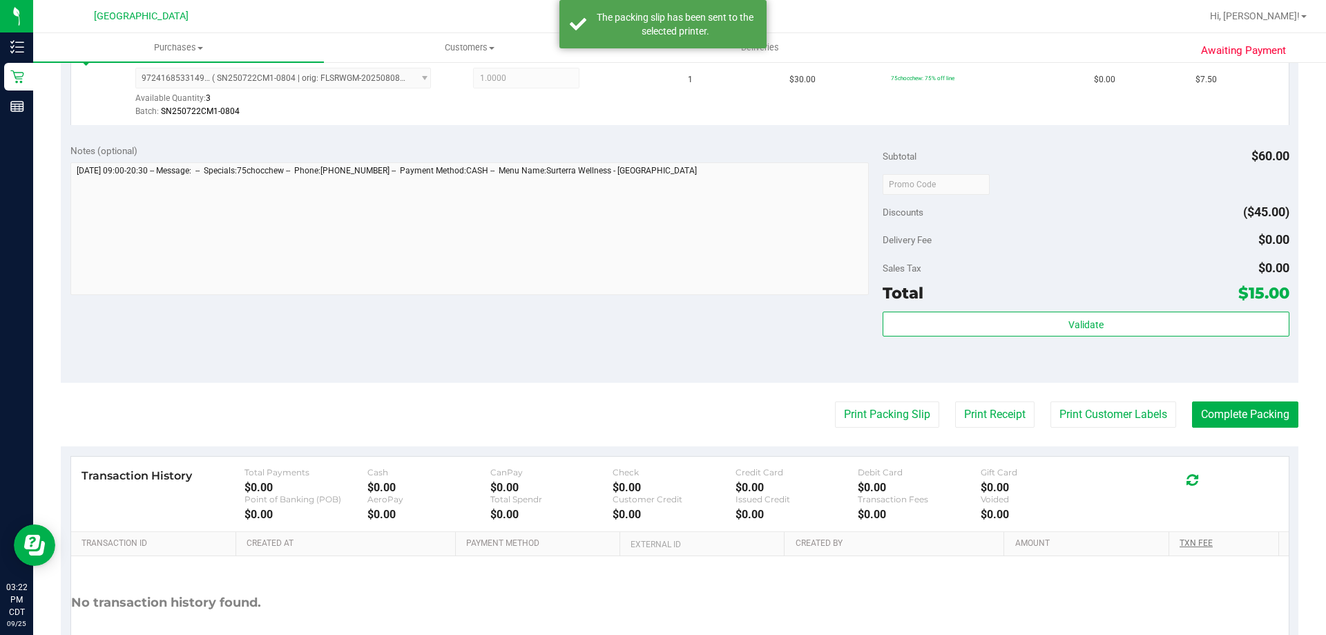
scroll to position [484, 0]
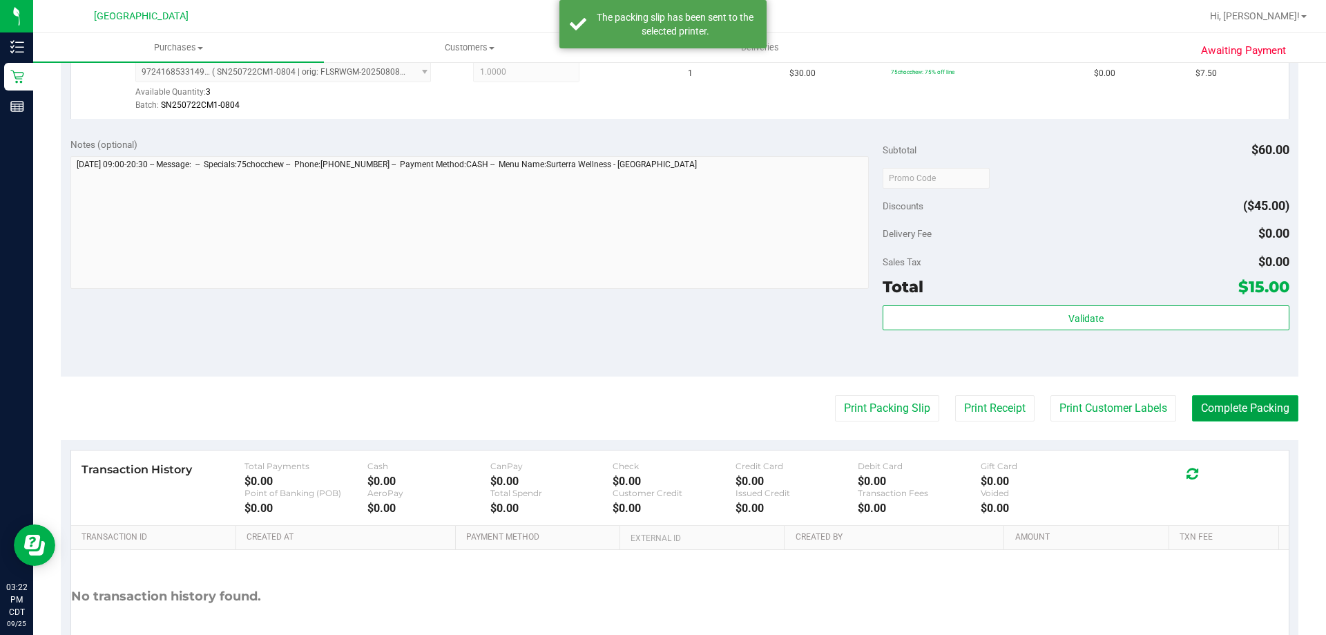
click at [1218, 411] on button "Complete Packing" at bounding box center [1245, 408] width 106 height 26
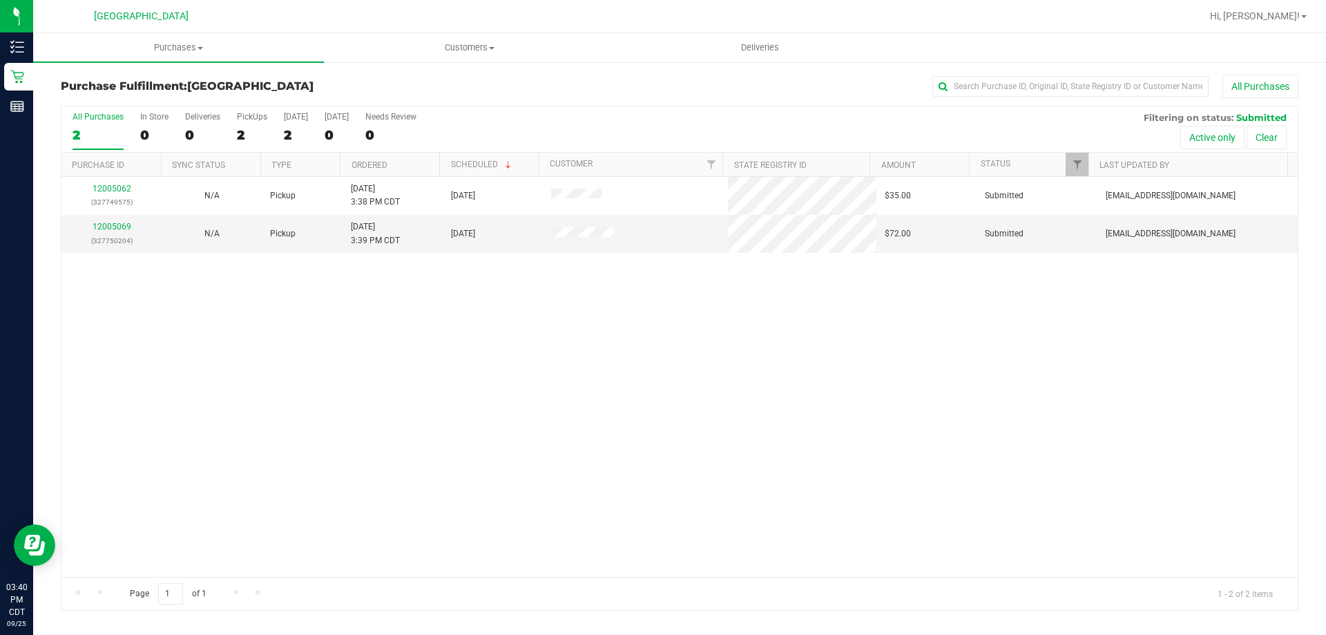
click at [459, 351] on div "12005062 (327749575) N/A Pickup 9/25/2025 3:38 PM CDT 9/25/2025 $35.00 Submitte…" at bounding box center [679, 377] width 1237 height 400
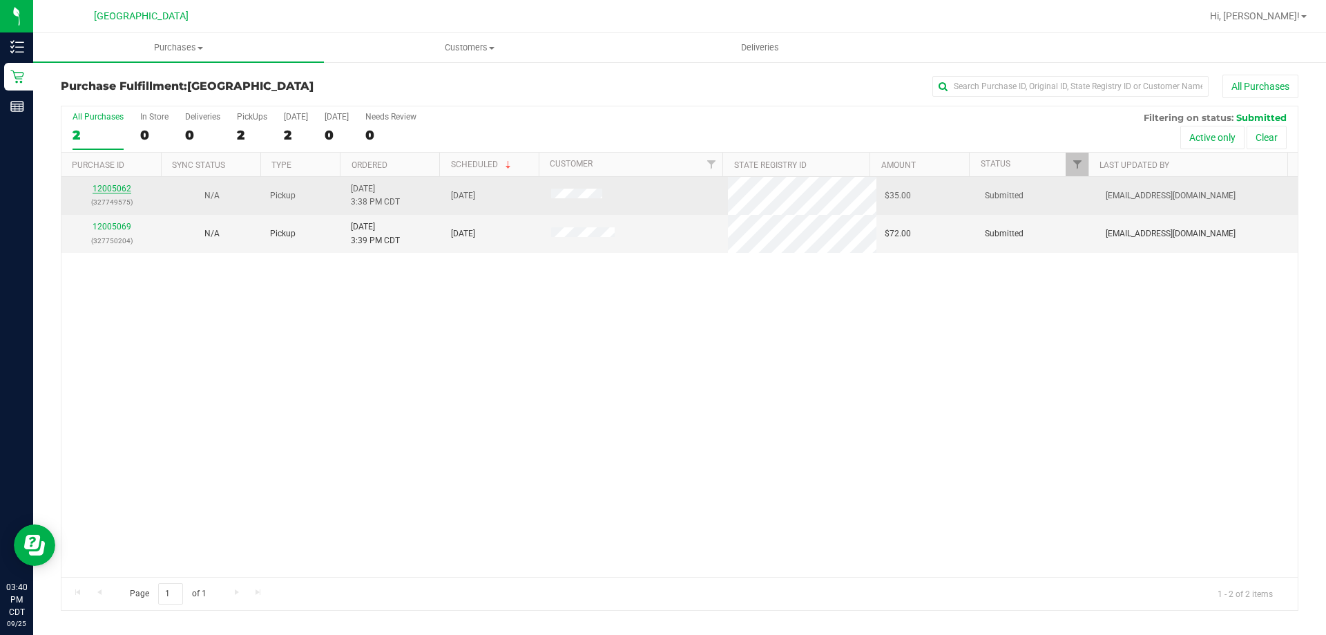
click at [115, 189] on link "12005062" at bounding box center [112, 189] width 39 height 10
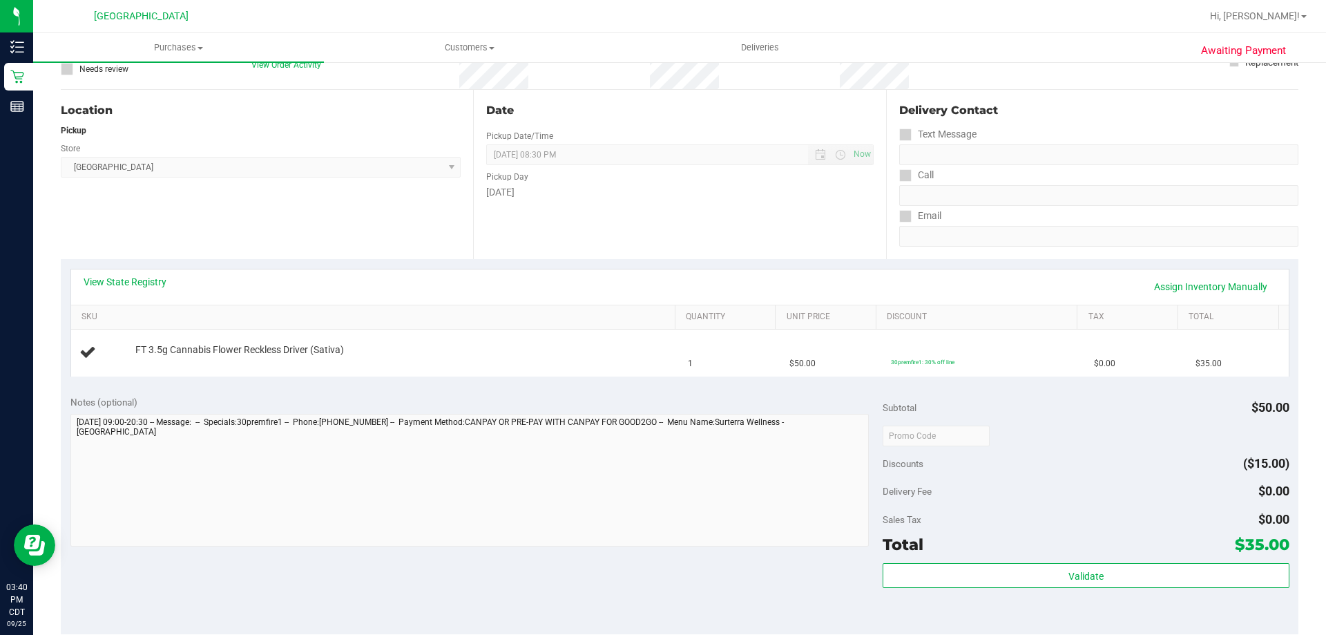
scroll to position [138, 0]
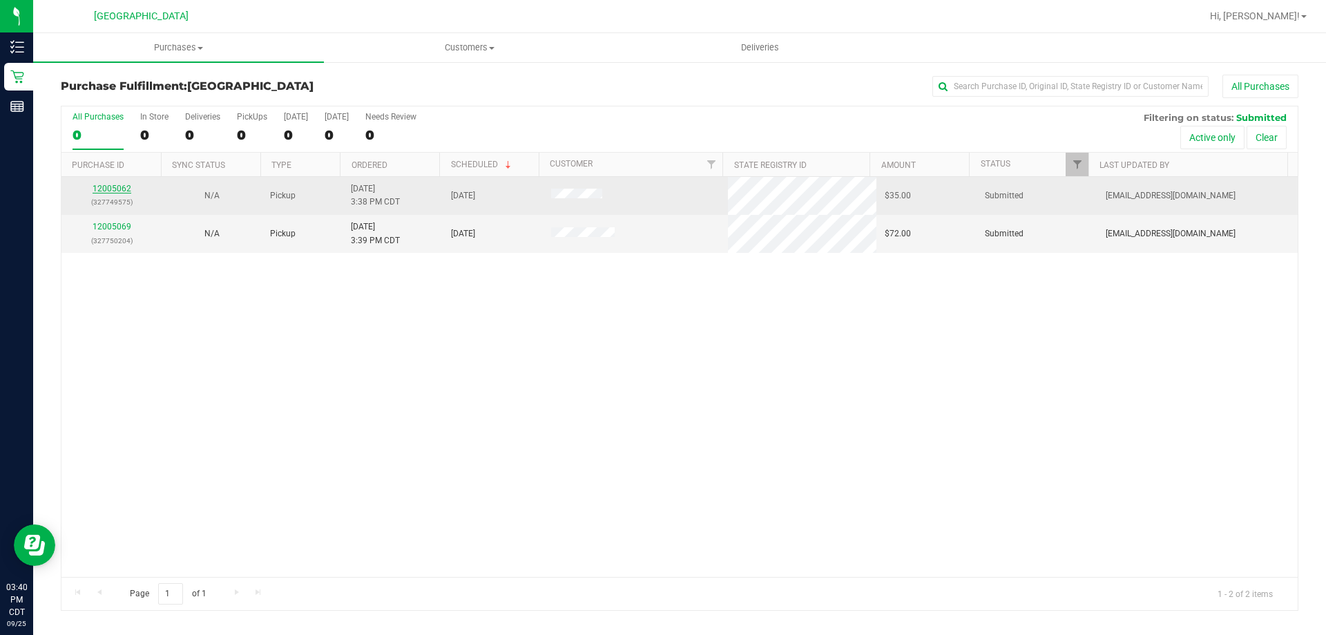
click at [104, 189] on link "12005062" at bounding box center [112, 189] width 39 height 10
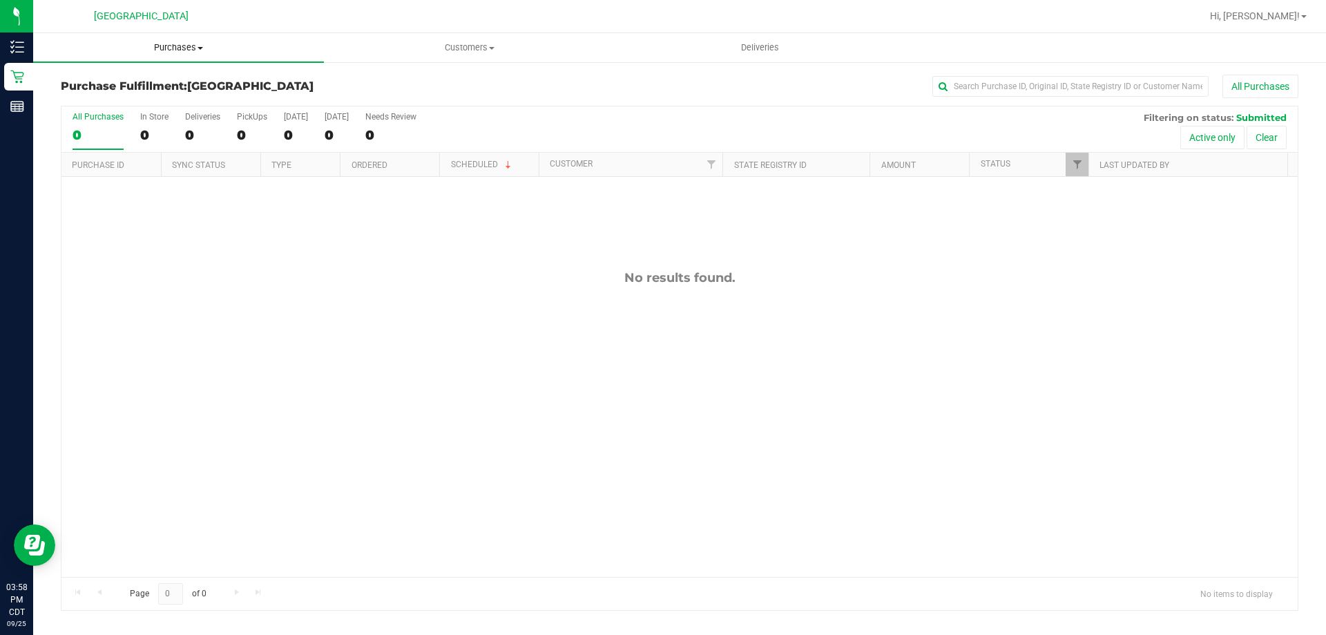
click at [167, 50] on span "Purchases" at bounding box center [178, 47] width 291 height 12
click at [122, 38] on uib-tab-heading "Purchases Summary of purchases Fulfillment All purchases" at bounding box center [178, 47] width 291 height 29
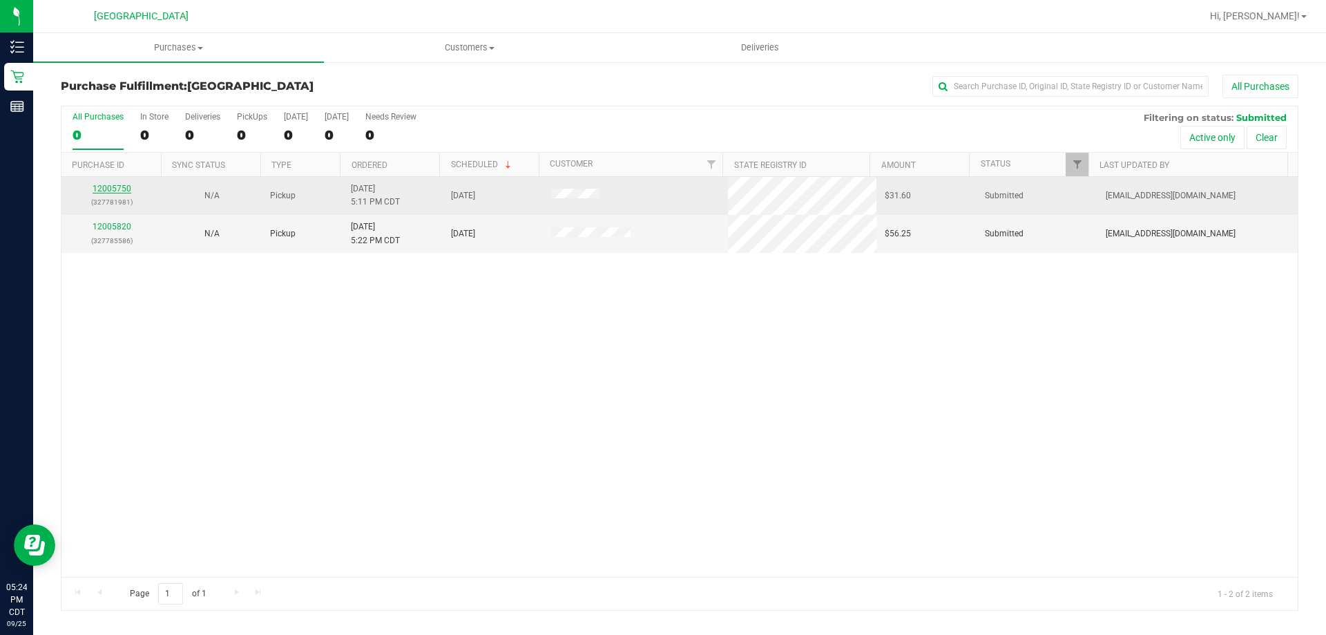
click at [108, 186] on link "12005750" at bounding box center [112, 189] width 39 height 10
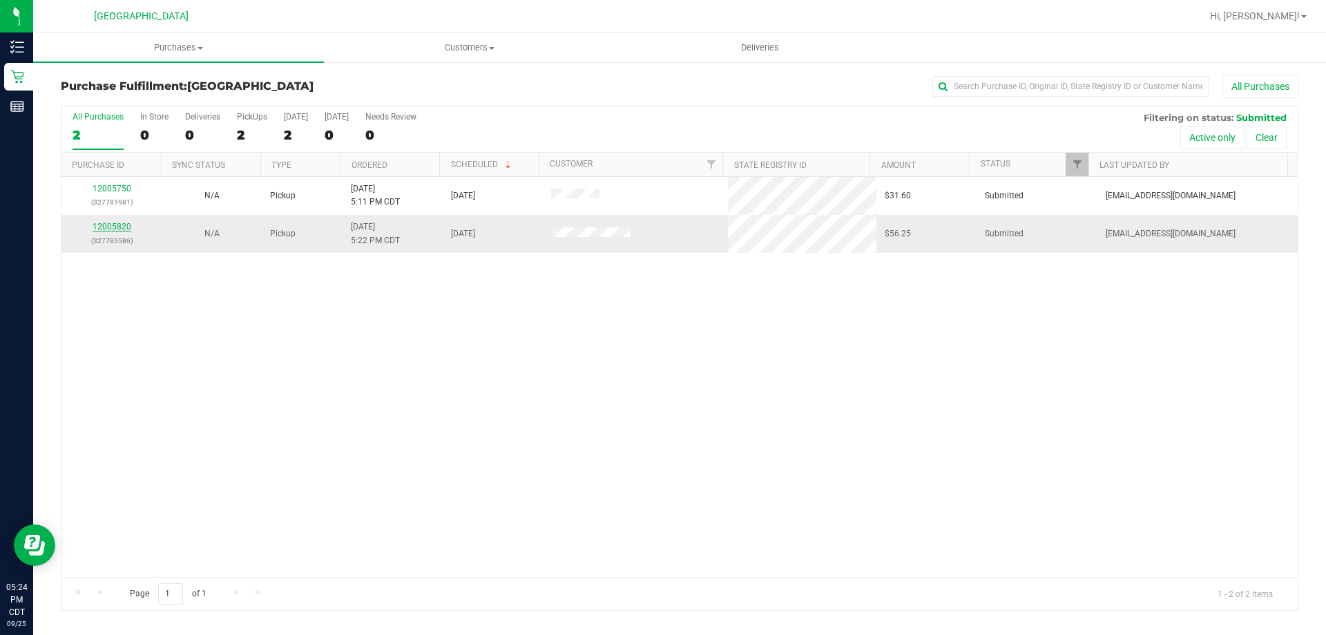
click at [121, 226] on link "12005820" at bounding box center [112, 227] width 39 height 10
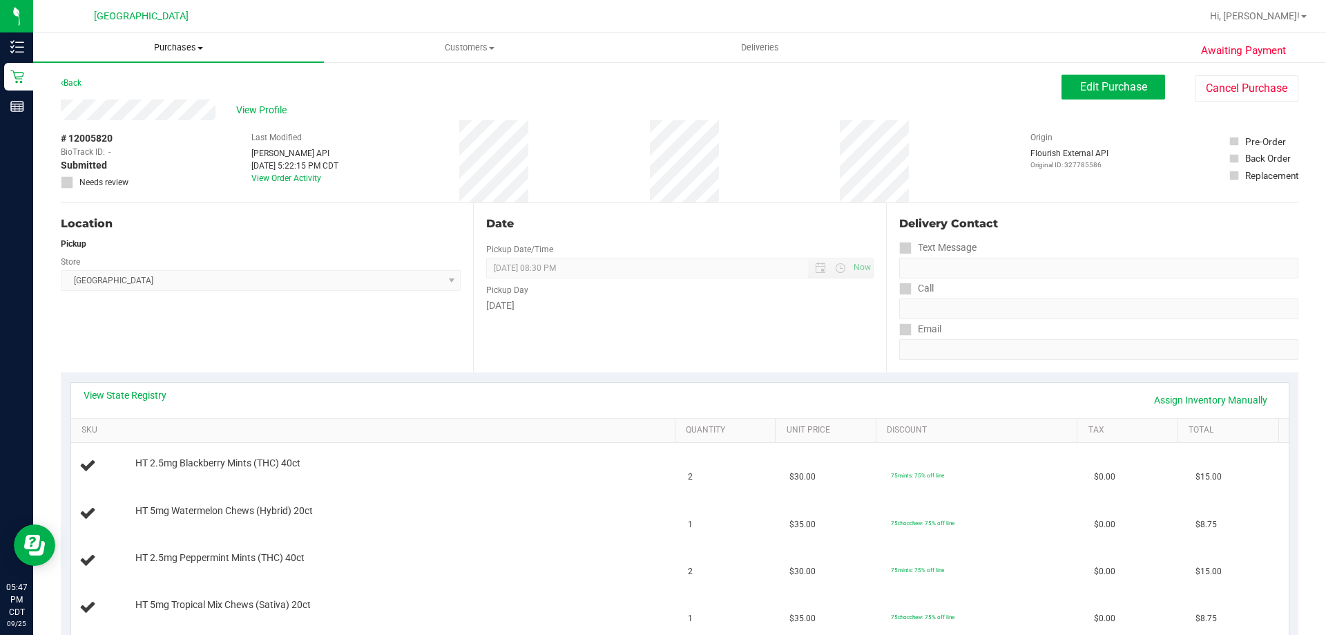
click at [179, 42] on span "Purchases" at bounding box center [178, 47] width 291 height 12
click at [112, 99] on span "Fulfillment" at bounding box center [76, 100] width 86 height 12
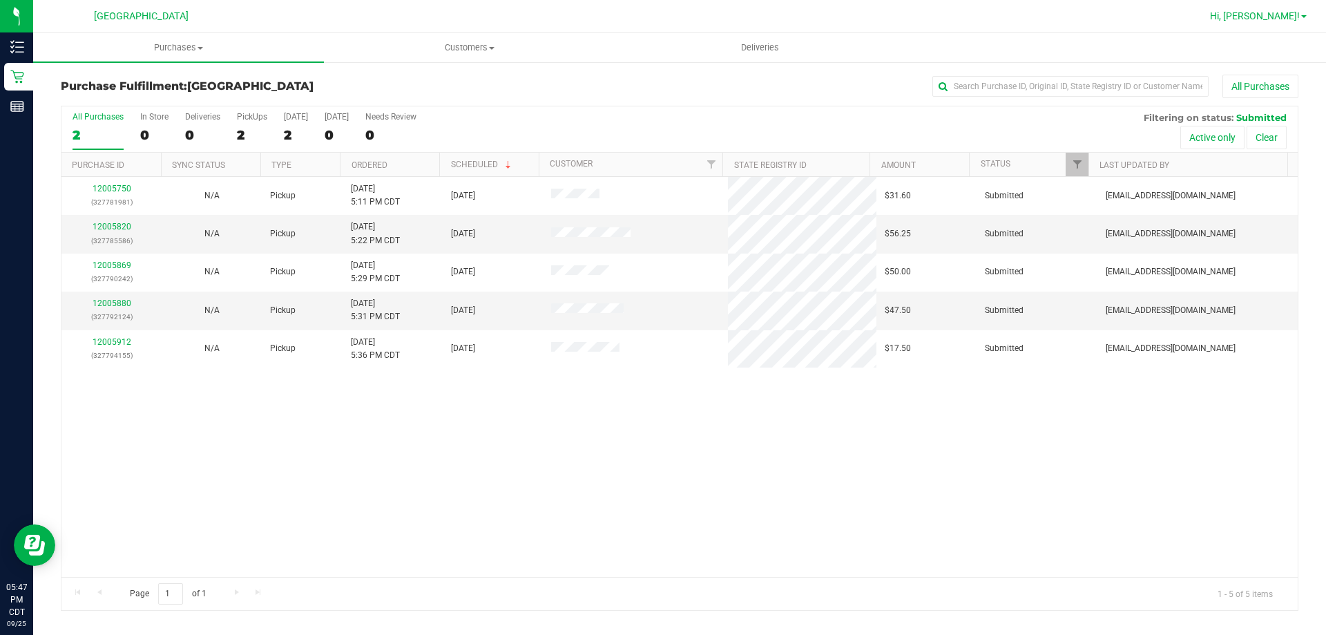
click at [1282, 20] on span "Hi, [PERSON_NAME]!" at bounding box center [1255, 15] width 90 height 11
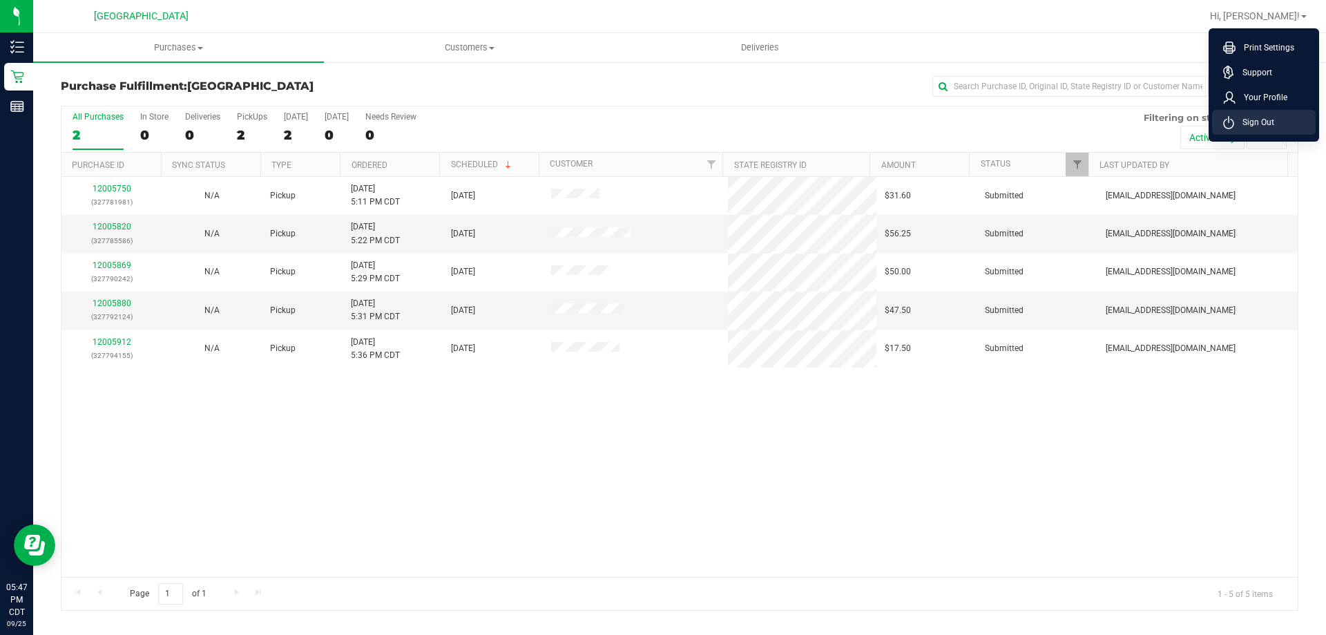
click at [1254, 126] on span "Sign Out" at bounding box center [1255, 122] width 40 height 14
